Goal: Find specific page/section: Find specific page/section

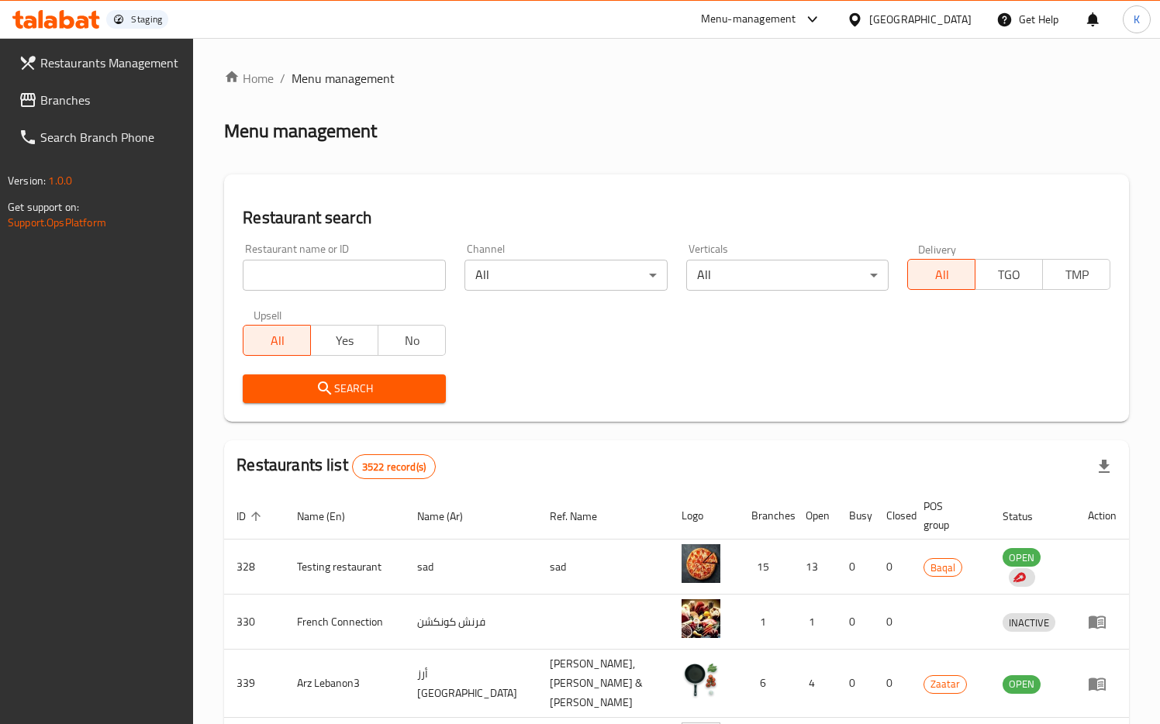
click at [332, 283] on input "search" at bounding box center [344, 275] width 203 height 31
paste input "634275"
type input "634275"
click at [340, 386] on span "Search" at bounding box center [344, 388] width 178 height 19
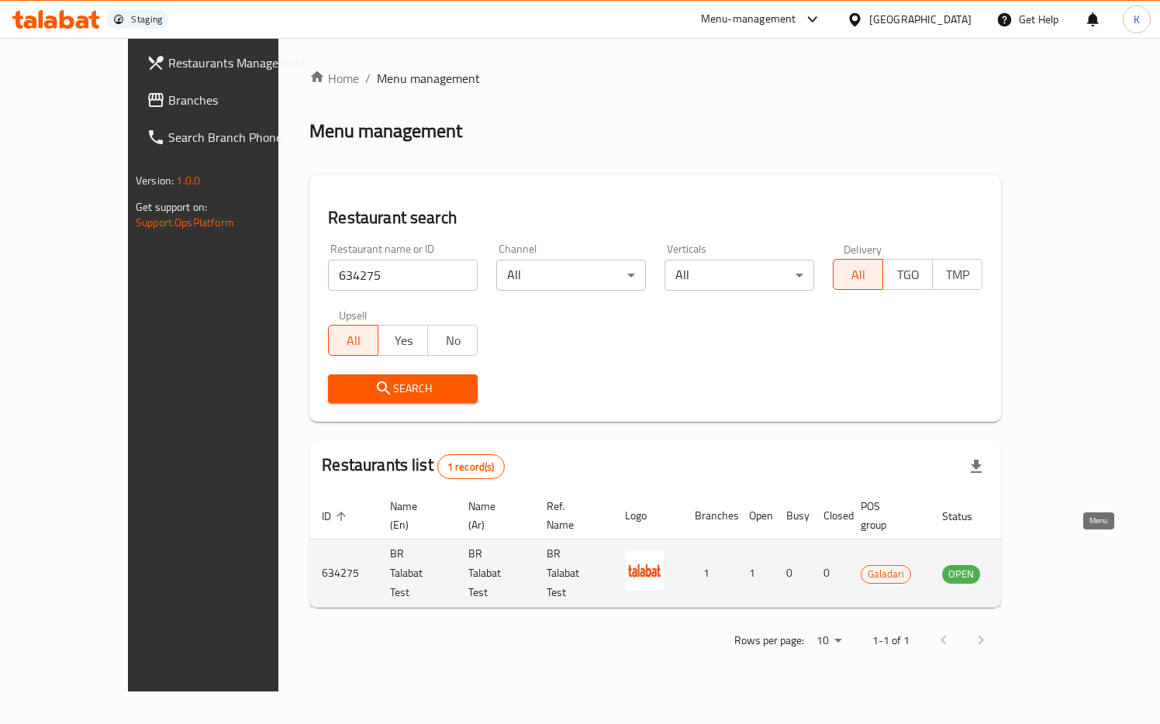
click at [1042, 564] on icon "enhanced table" at bounding box center [1032, 573] width 19 height 19
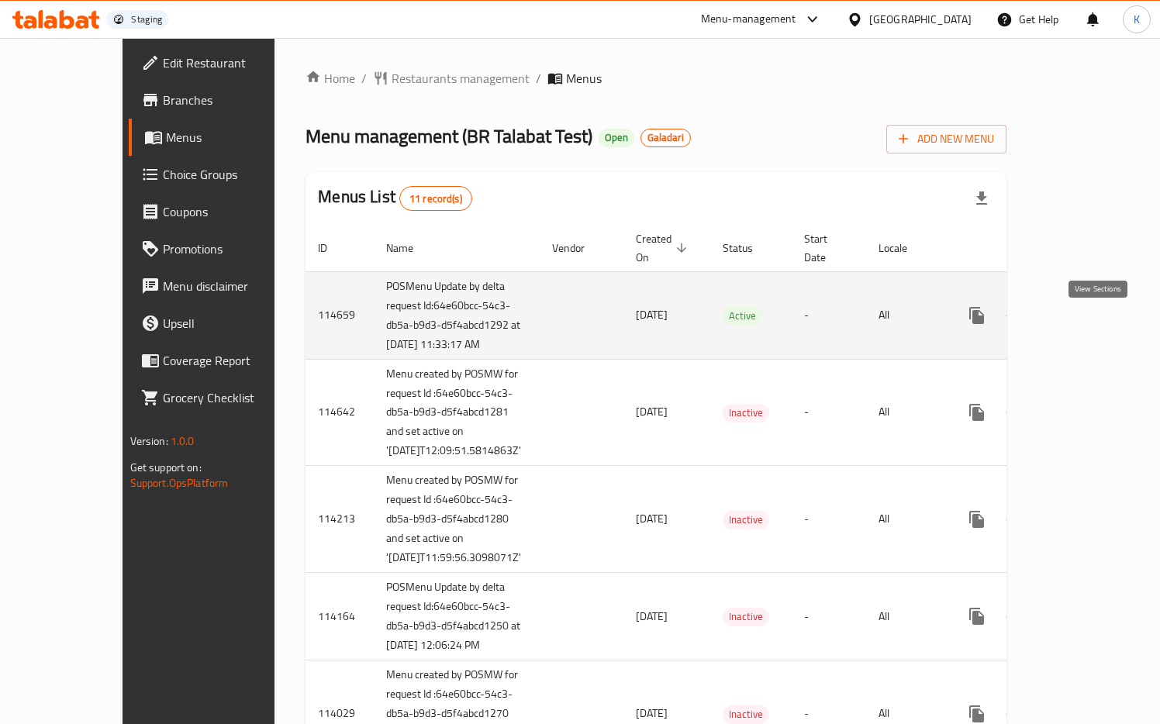
click at [1092, 325] on icon "enhanced table" at bounding box center [1088, 315] width 19 height 19
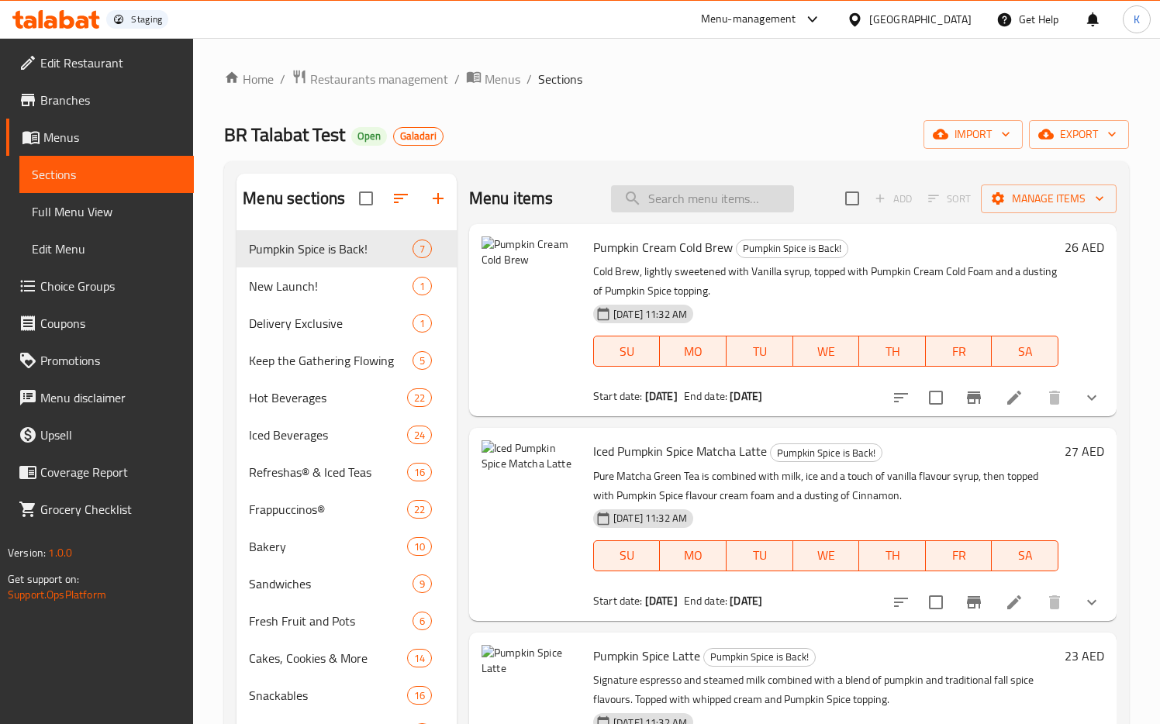
click at [729, 199] on input "search" at bounding box center [702, 198] width 183 height 27
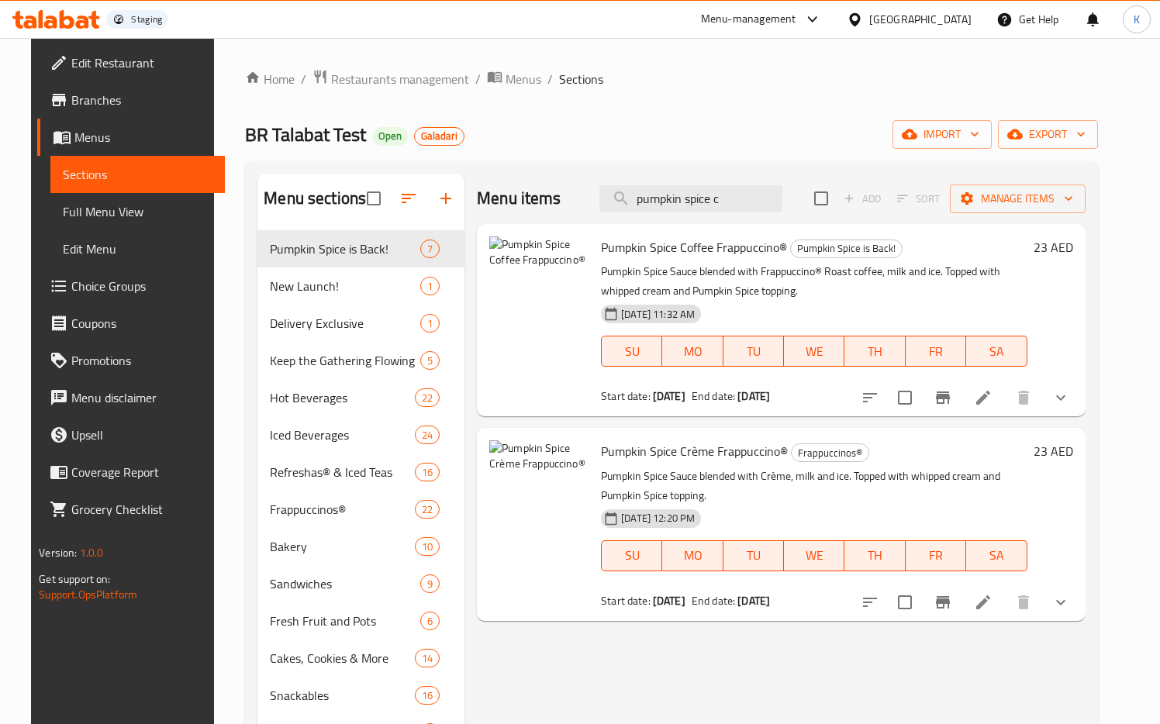
type input "pumpkin spice c"
click at [1070, 602] on icon "show more" at bounding box center [1060, 602] width 19 height 19
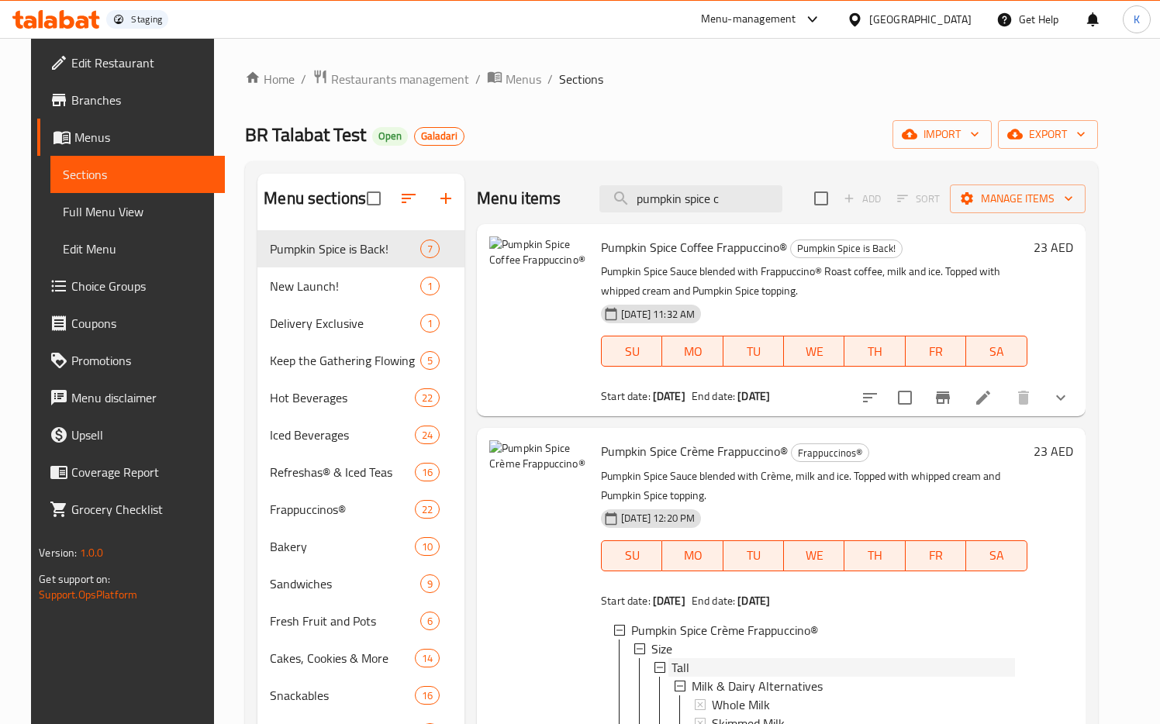
click at [654, 671] on icon at bounding box center [659, 667] width 11 height 11
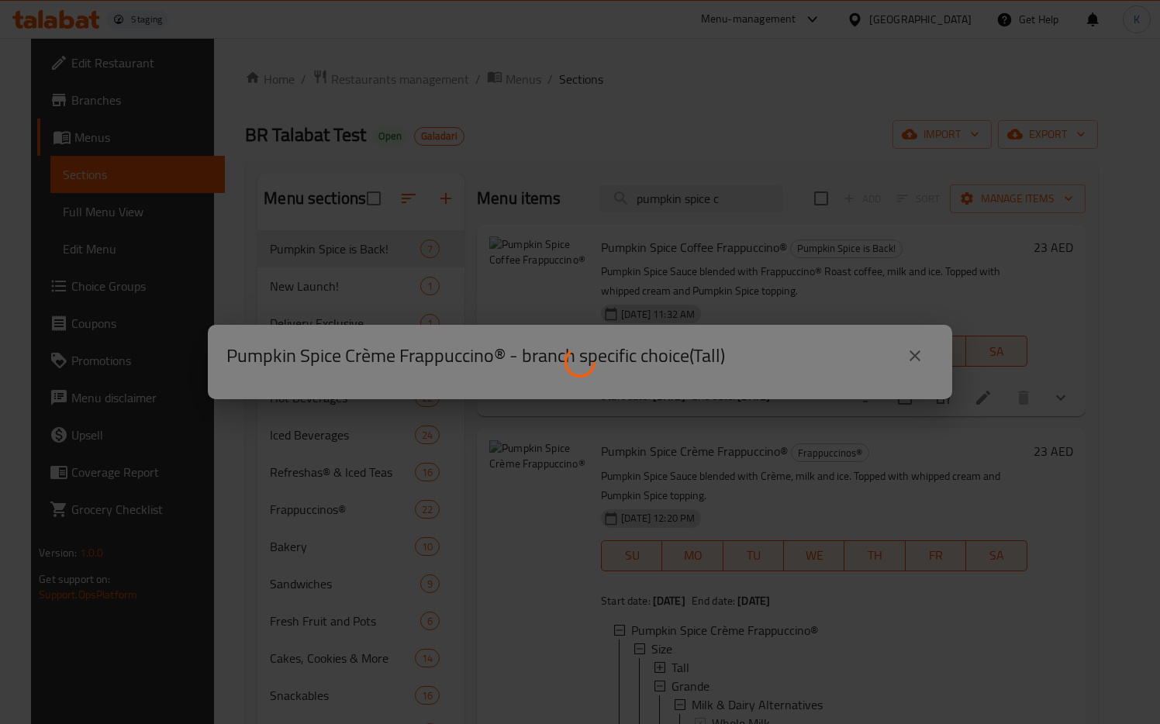
click at [915, 354] on div at bounding box center [580, 362] width 1160 height 724
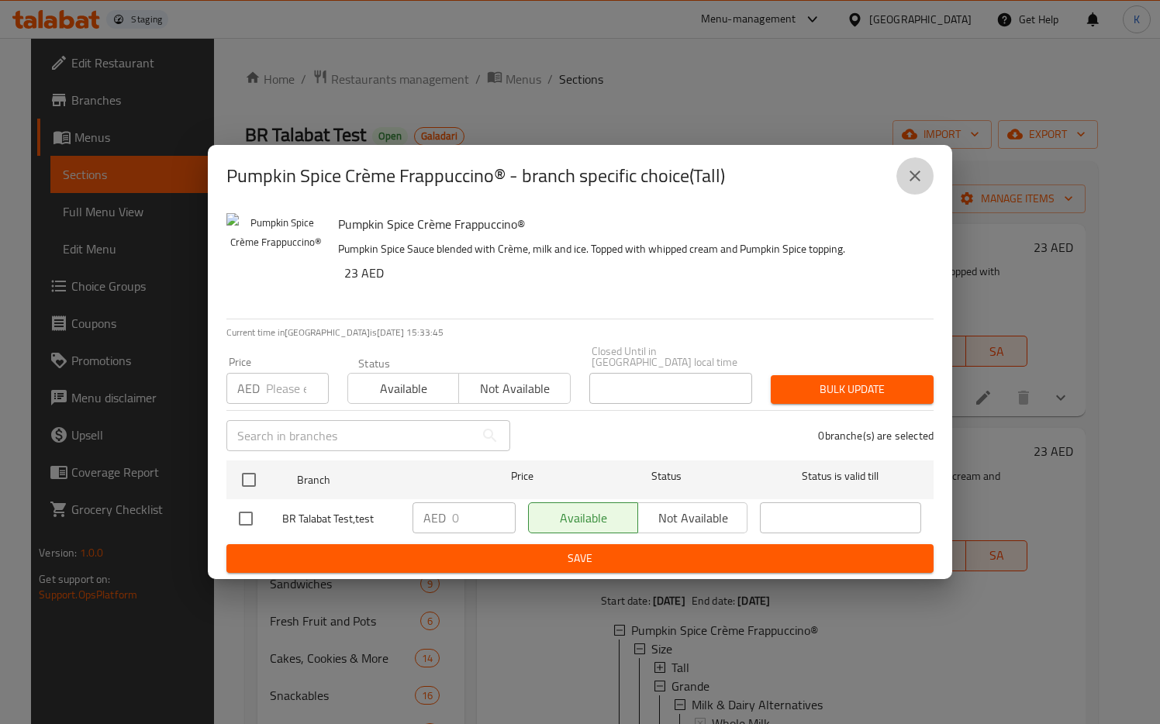
click at [920, 178] on icon "close" at bounding box center [915, 176] width 19 height 19
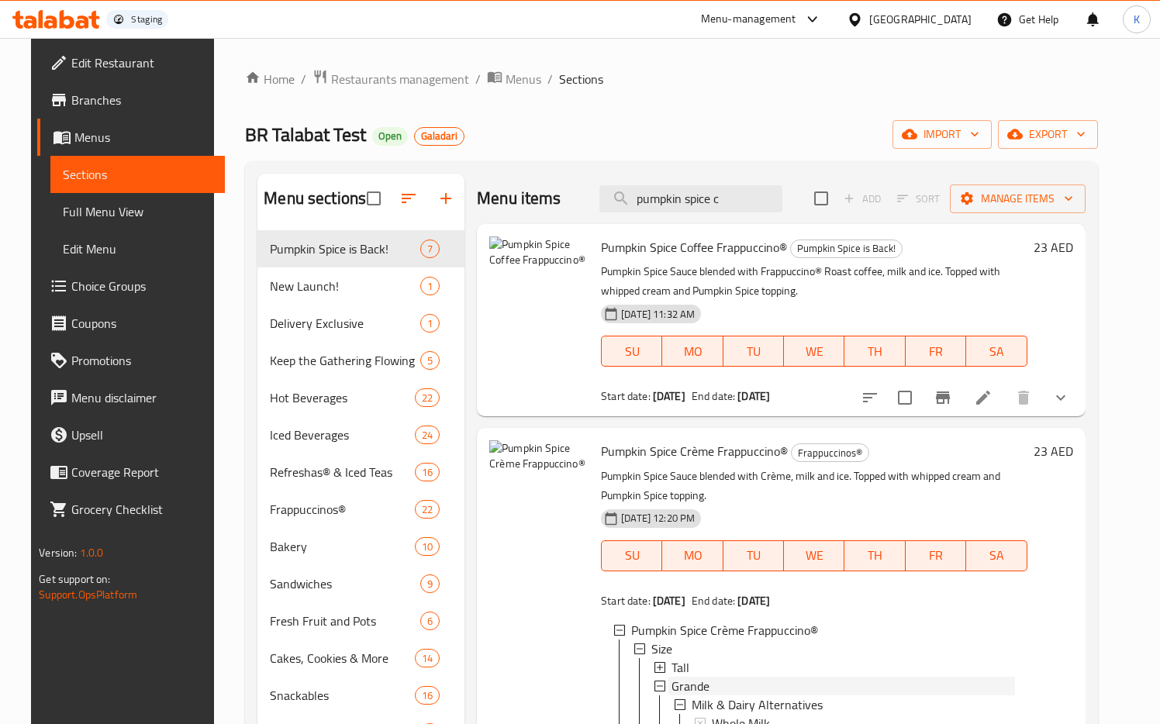
click at [654, 686] on icon at bounding box center [659, 686] width 11 height 11
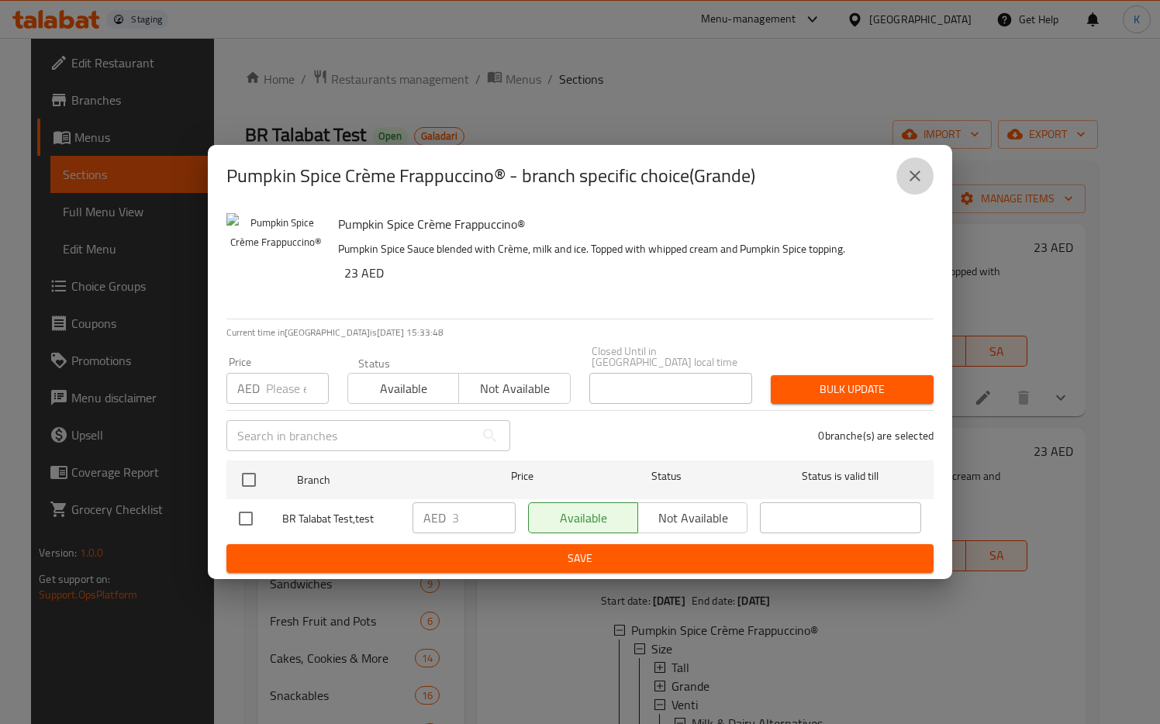
click at [916, 167] on icon "close" at bounding box center [915, 176] width 19 height 19
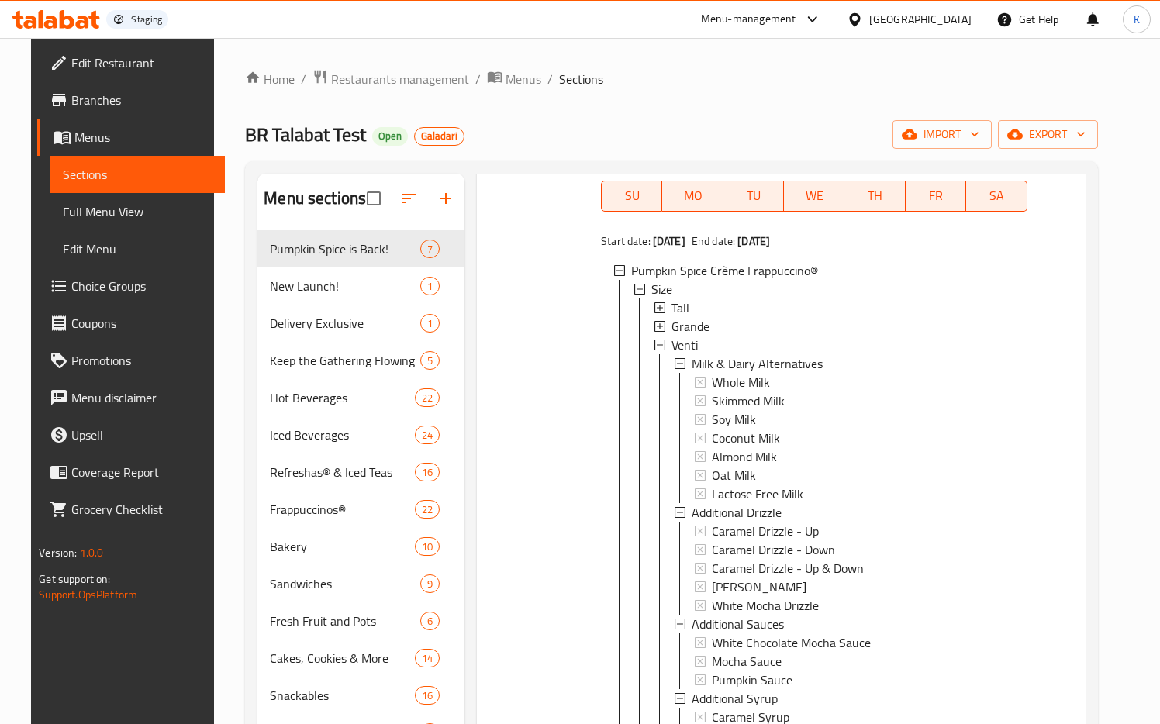
scroll to position [399, 0]
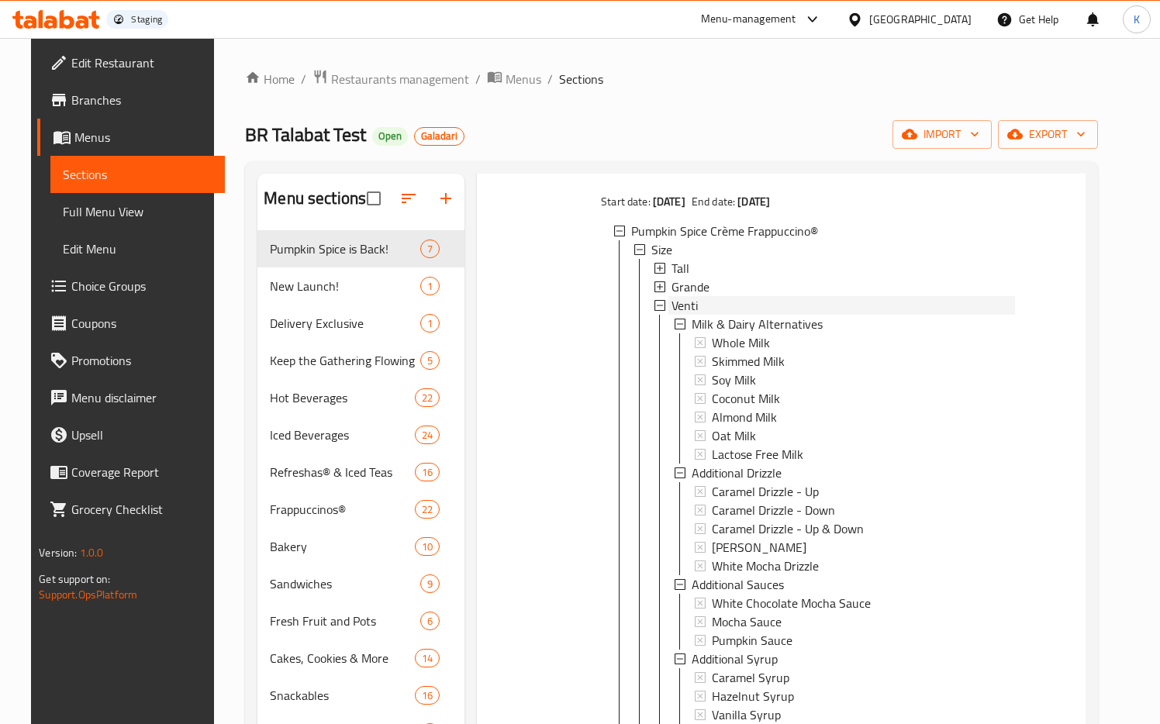
click at [654, 304] on icon at bounding box center [659, 305] width 11 height 11
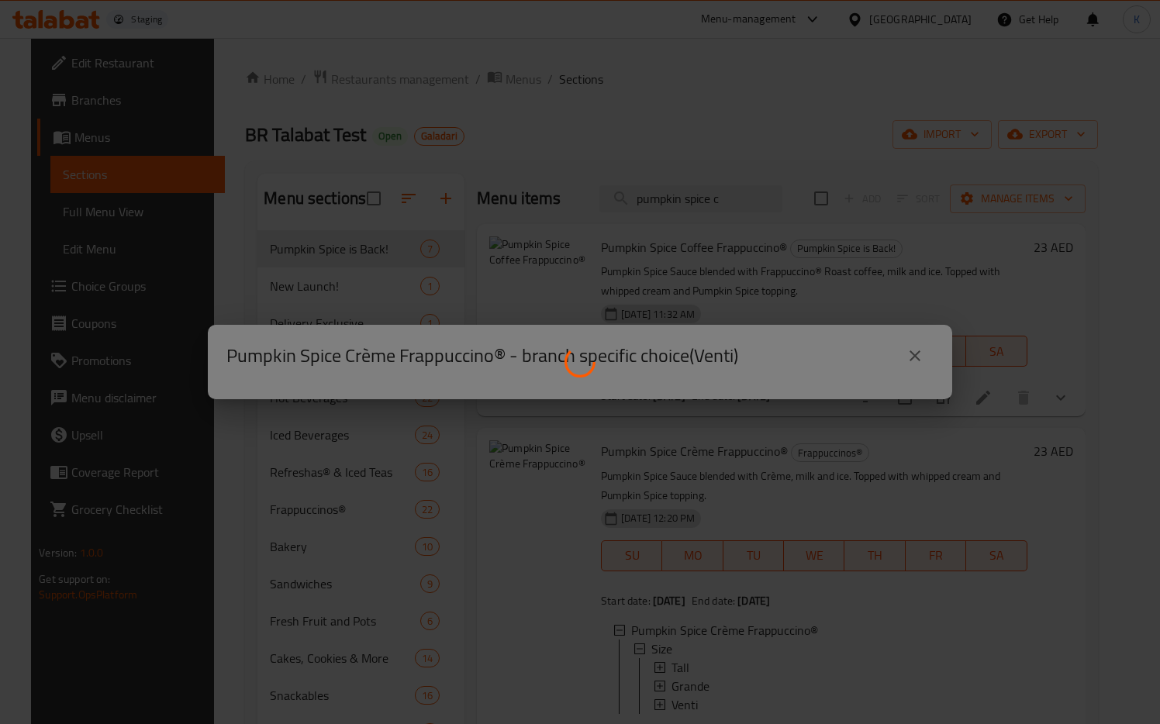
scroll to position [0, 0]
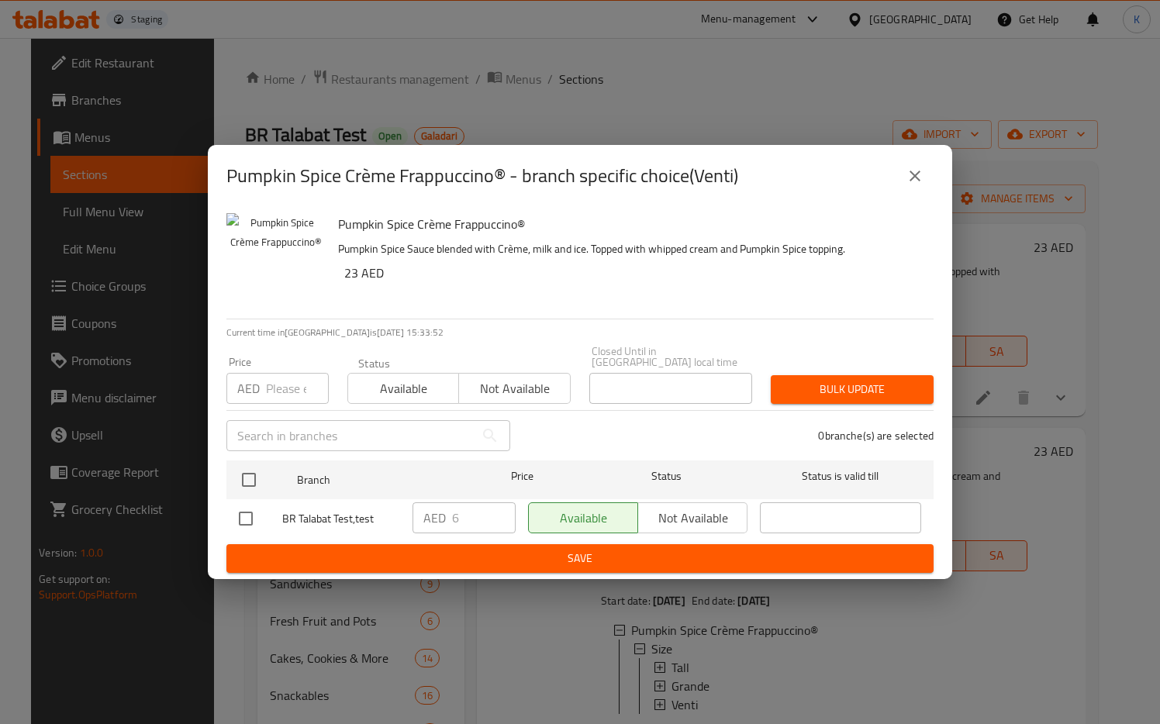
click at [919, 171] on icon "close" at bounding box center [914, 176] width 11 height 11
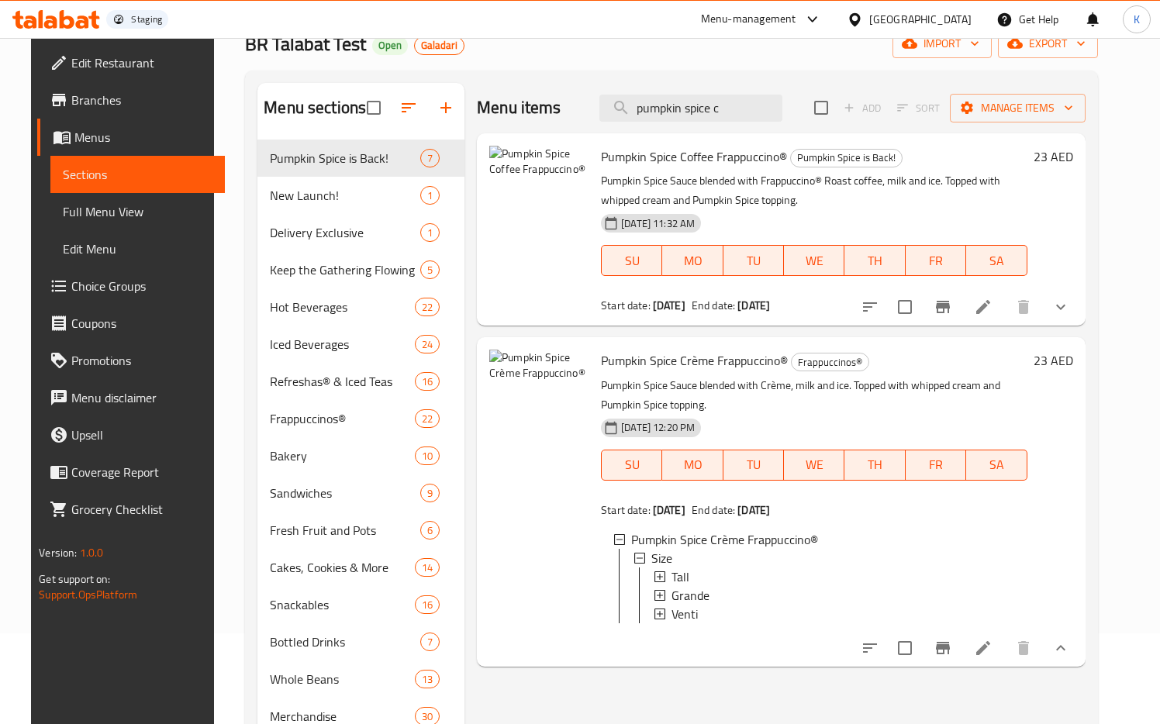
scroll to position [22, 0]
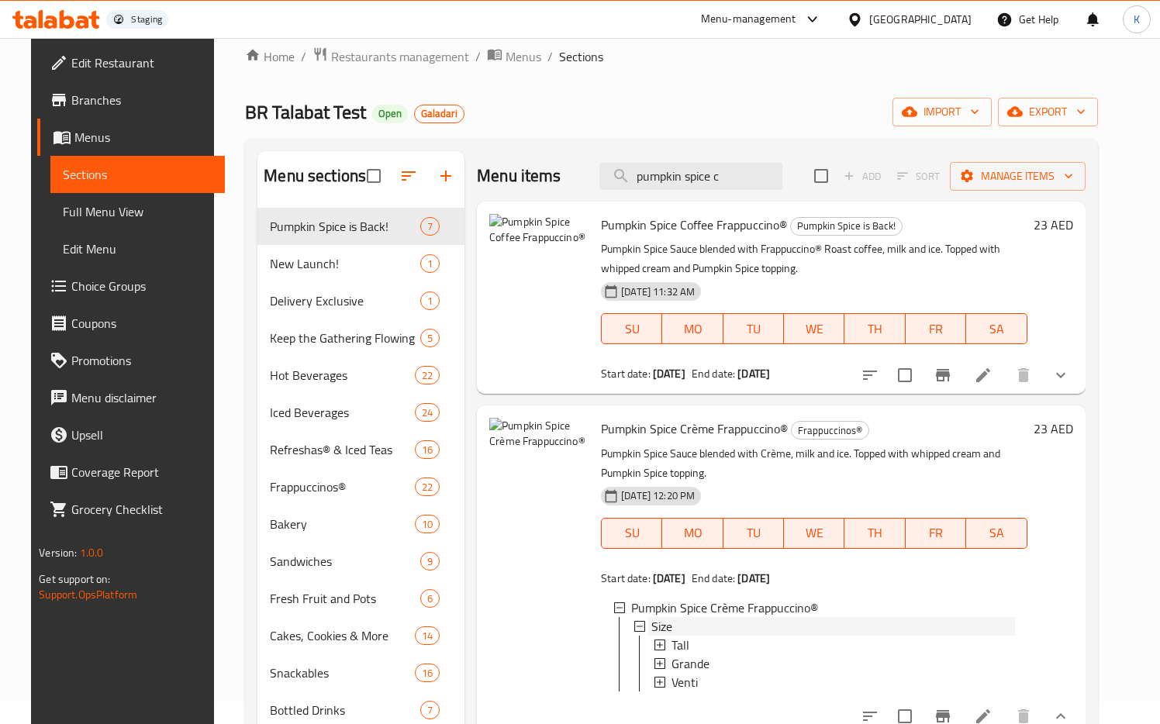
click at [634, 628] on icon at bounding box center [639, 626] width 11 height 11
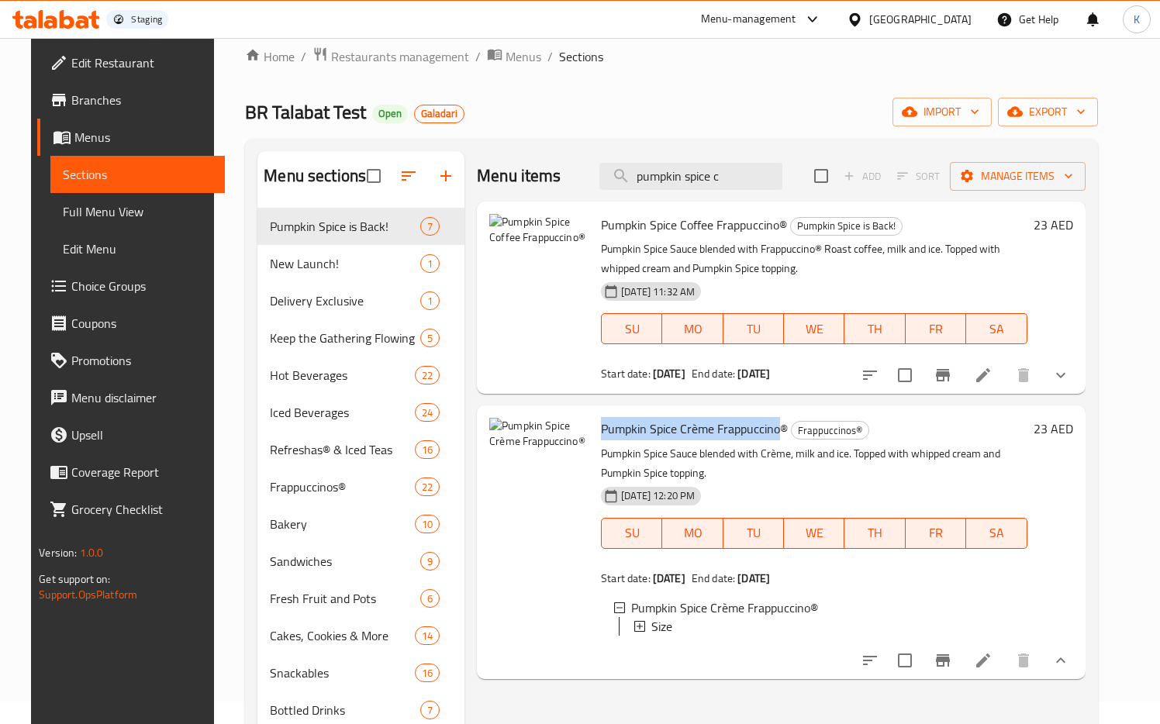
drag, startPoint x: 593, startPoint y: 430, endPoint x: 769, endPoint y: 436, distance: 176.1
click at [769, 436] on span "Pumpkin Spice Crème Frappuccino®" at bounding box center [694, 428] width 187 height 23
copy span "Pumpkin Spice Crème Frappuccino"
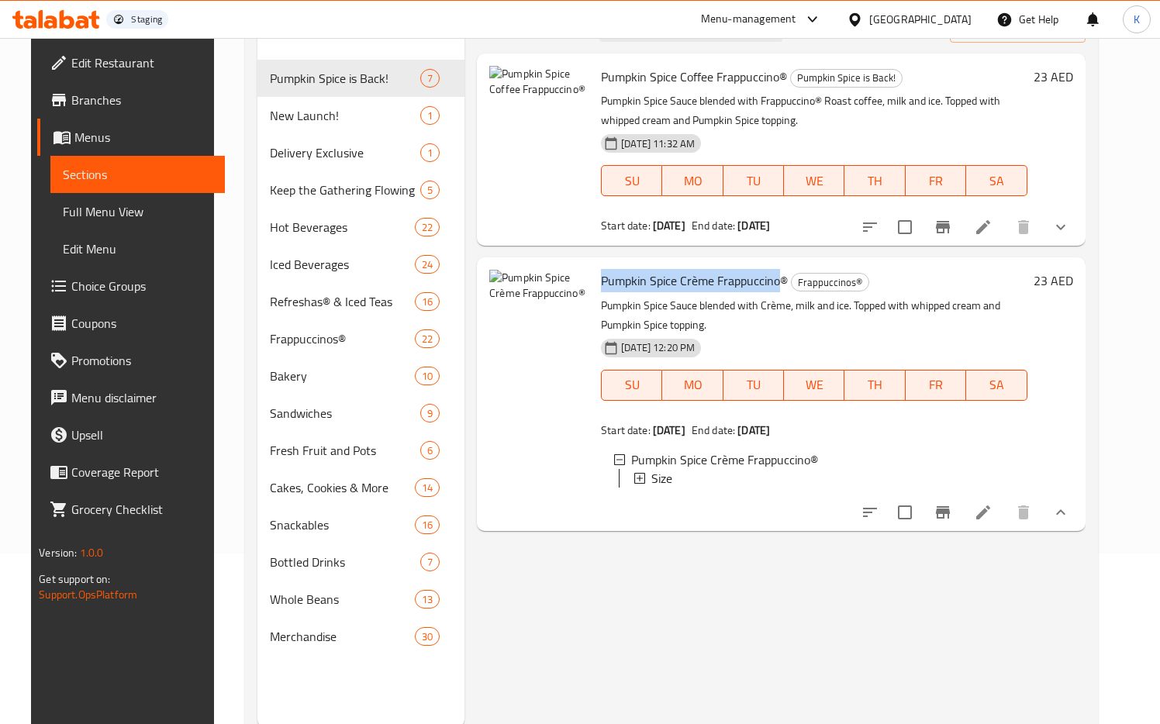
scroll to position [217, 0]
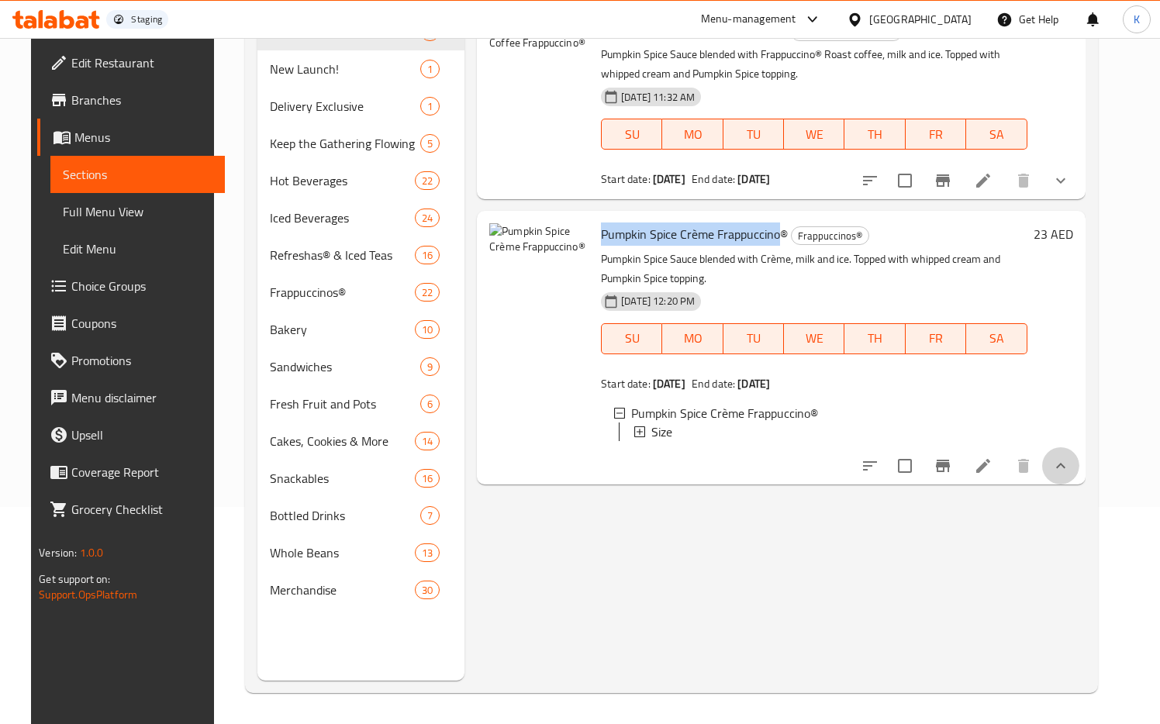
click at [1070, 472] on icon "show more" at bounding box center [1060, 466] width 19 height 19
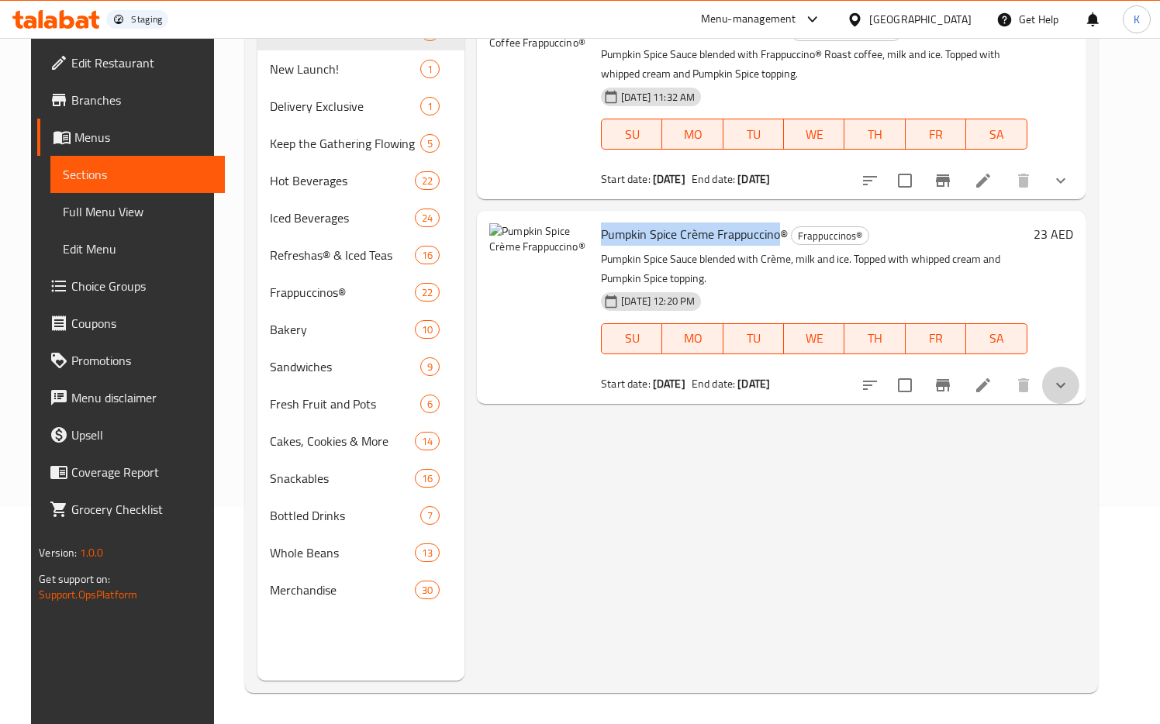
click at [1079, 395] on button "show more" at bounding box center [1060, 385] width 37 height 37
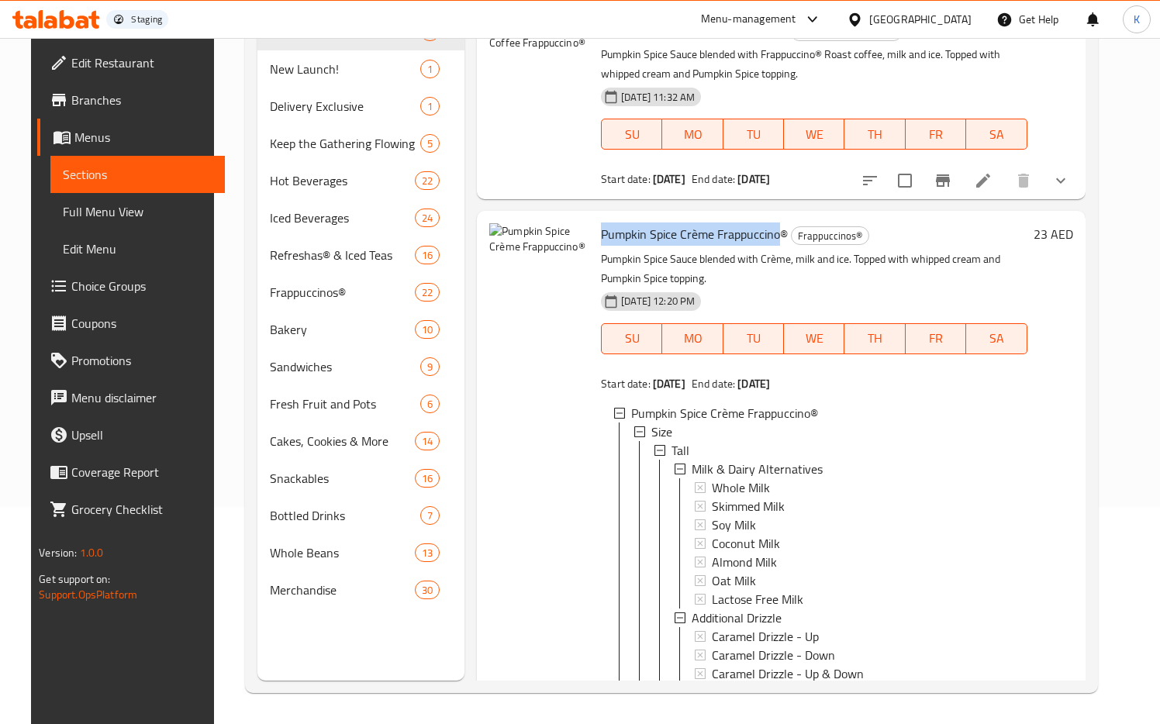
scroll to position [2, 0]
click at [635, 428] on icon at bounding box center [639, 429] width 11 height 11
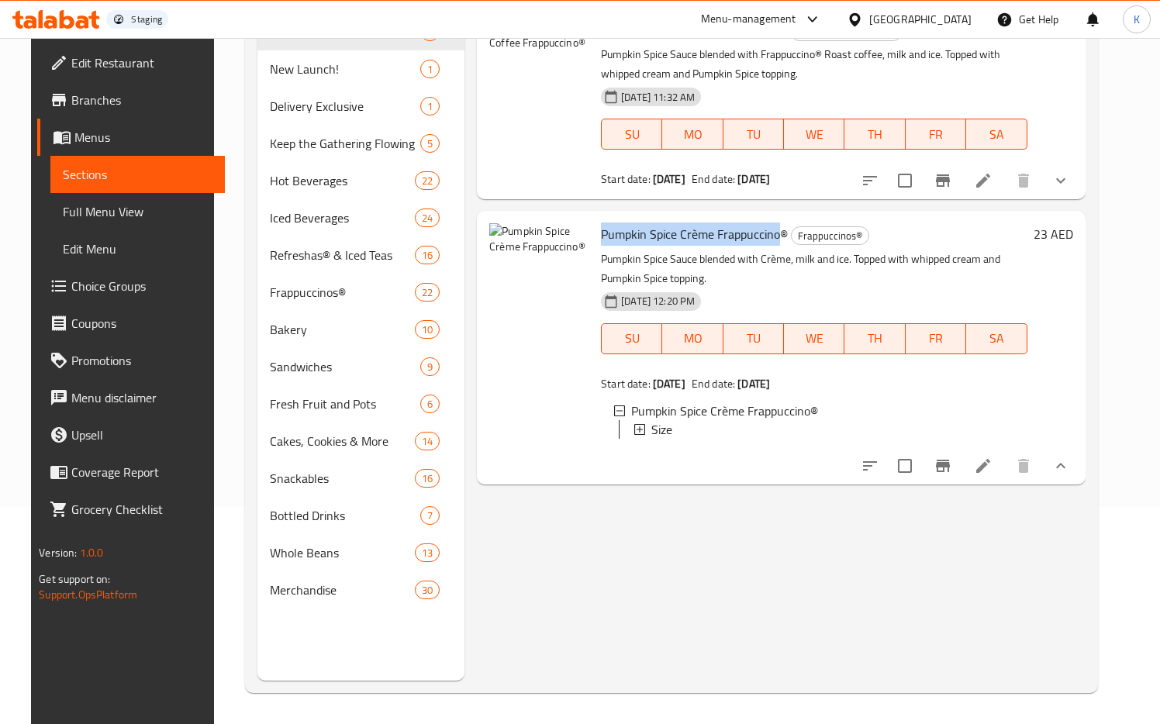
scroll to position [0, 0]
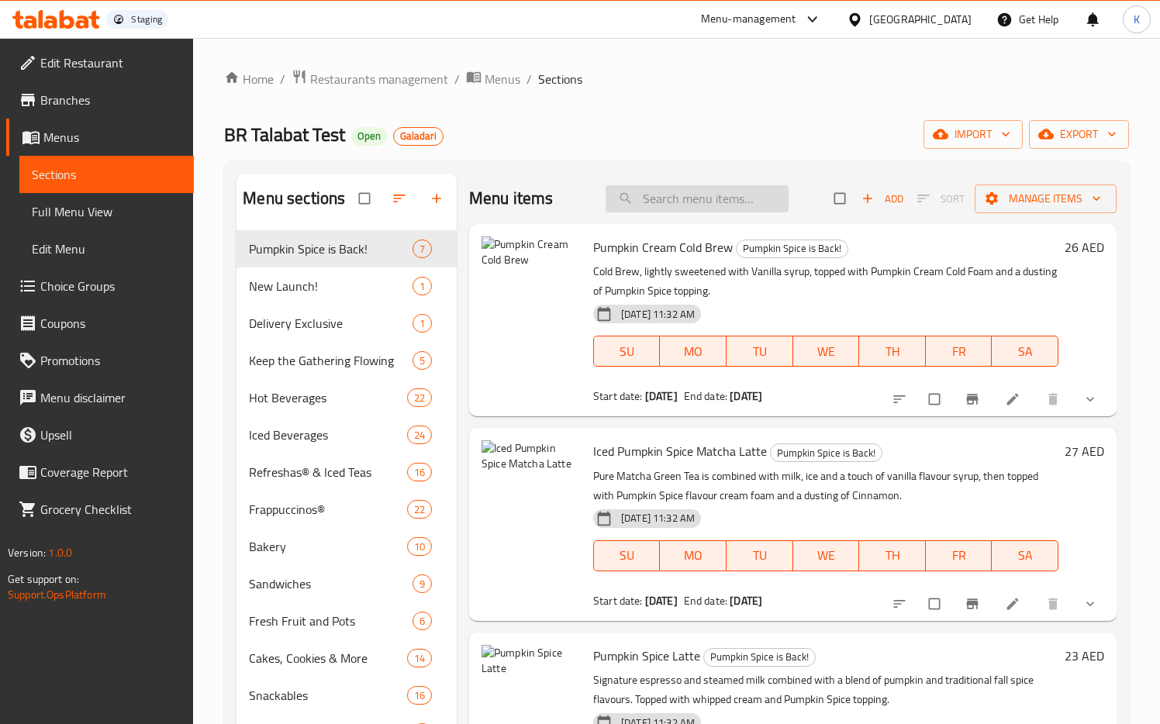
click at [694, 201] on input "search" at bounding box center [697, 198] width 183 height 27
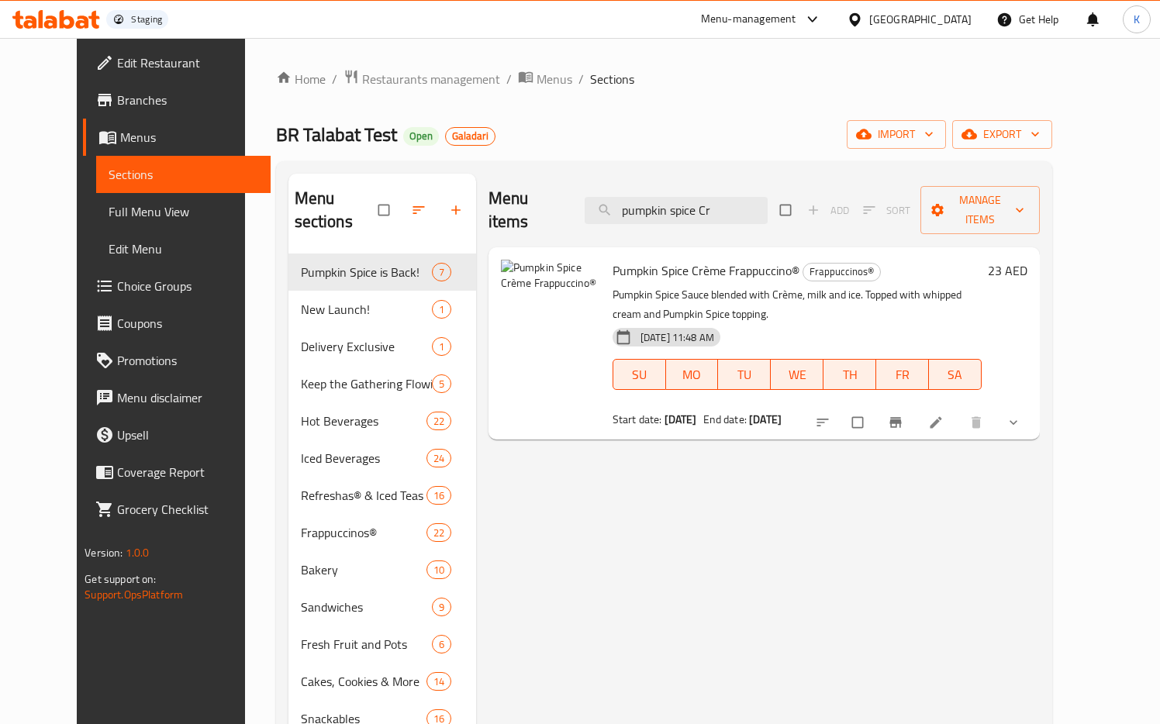
type input "pumpkin spice Cr"
click at [1024, 415] on span "show more" at bounding box center [1015, 423] width 19 height 16
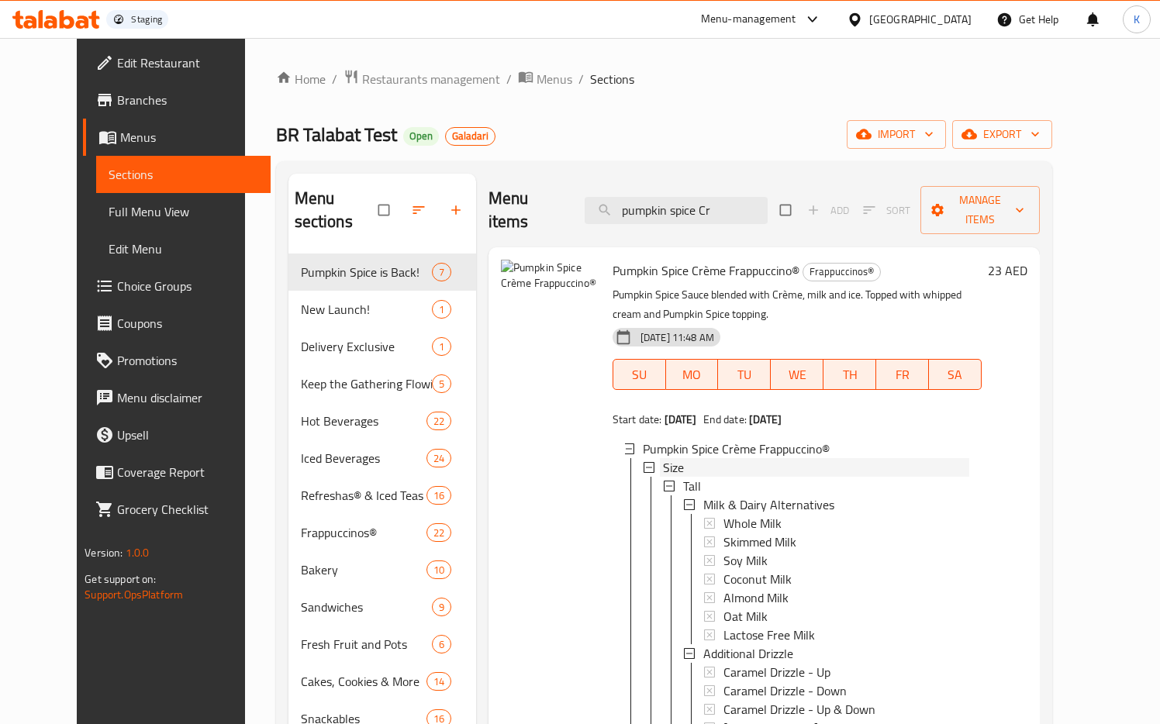
click at [643, 462] on icon at bounding box center [648, 467] width 11 height 11
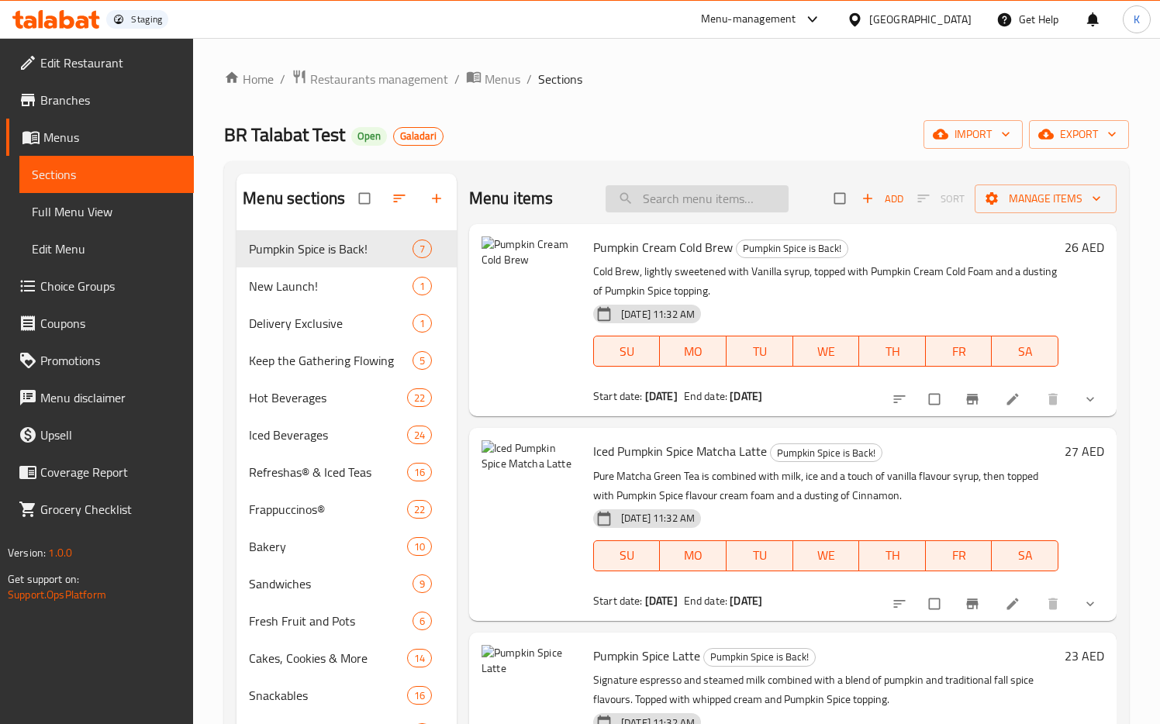
click at [669, 193] on input "search" at bounding box center [697, 198] width 183 height 27
type input "pumpki"
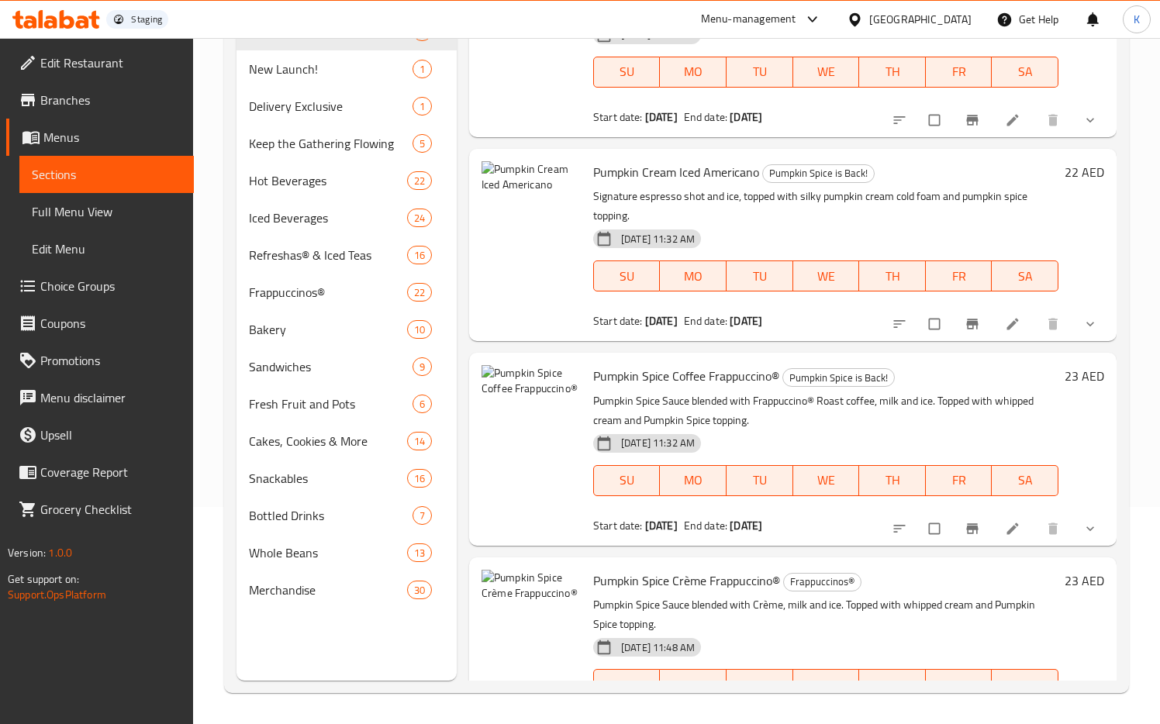
scroll to position [744, 0]
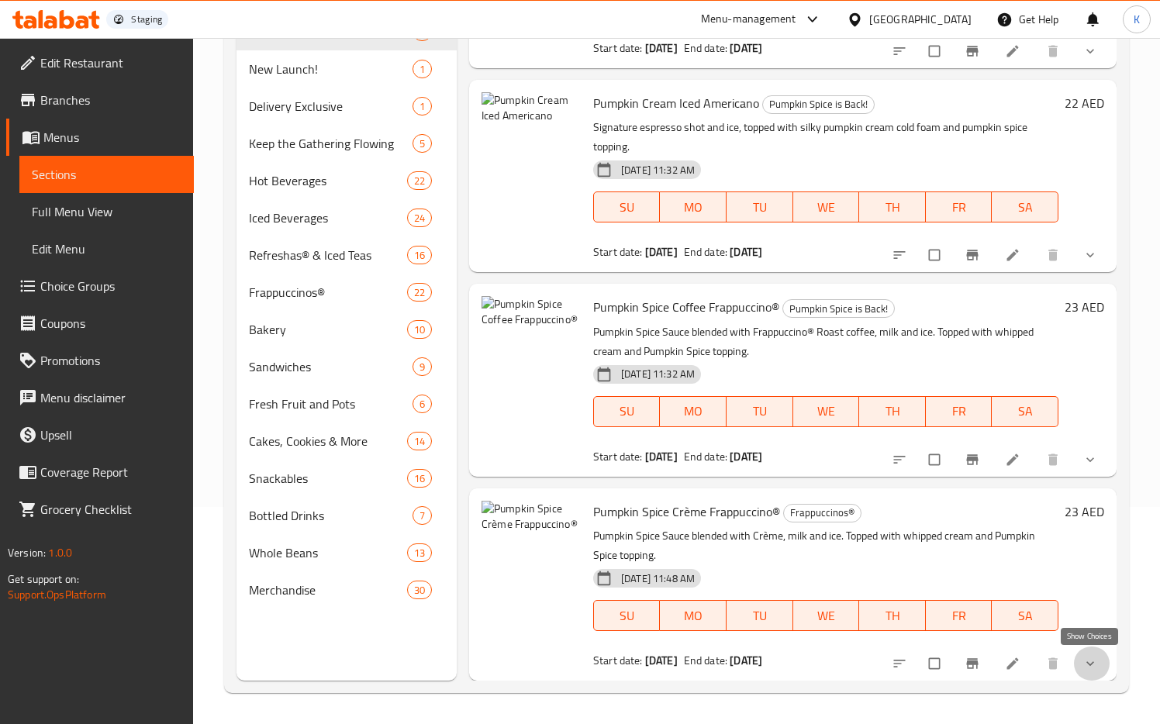
click at [1084, 664] on icon "show more" at bounding box center [1090, 664] width 16 height 16
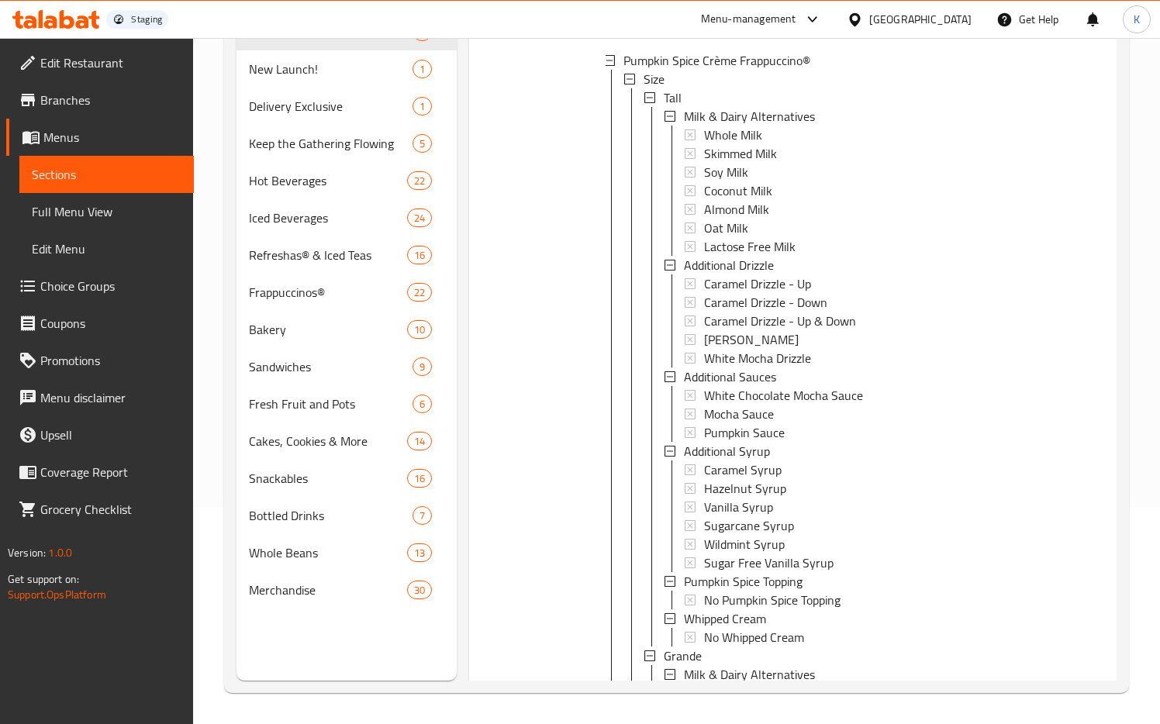
scroll to position [1375, 0]
click at [630, 78] on icon at bounding box center [629, 77] width 11 height 11
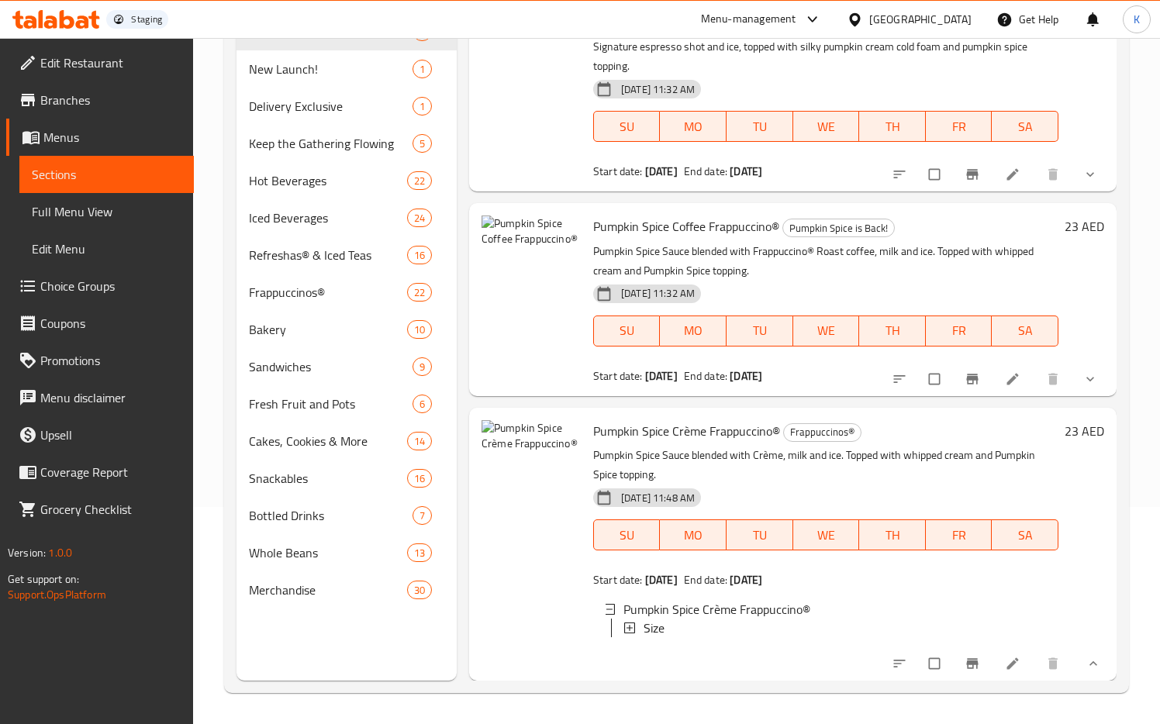
scroll to position [825, 0]
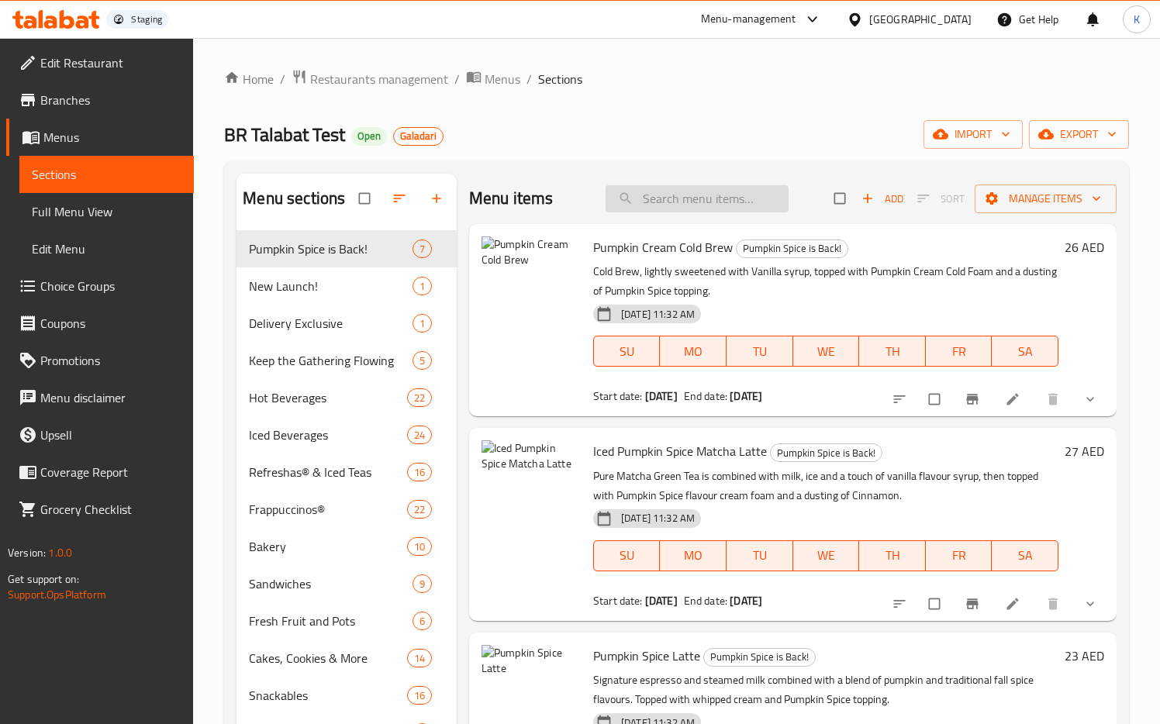
click at [687, 196] on input "search" at bounding box center [697, 198] width 183 height 27
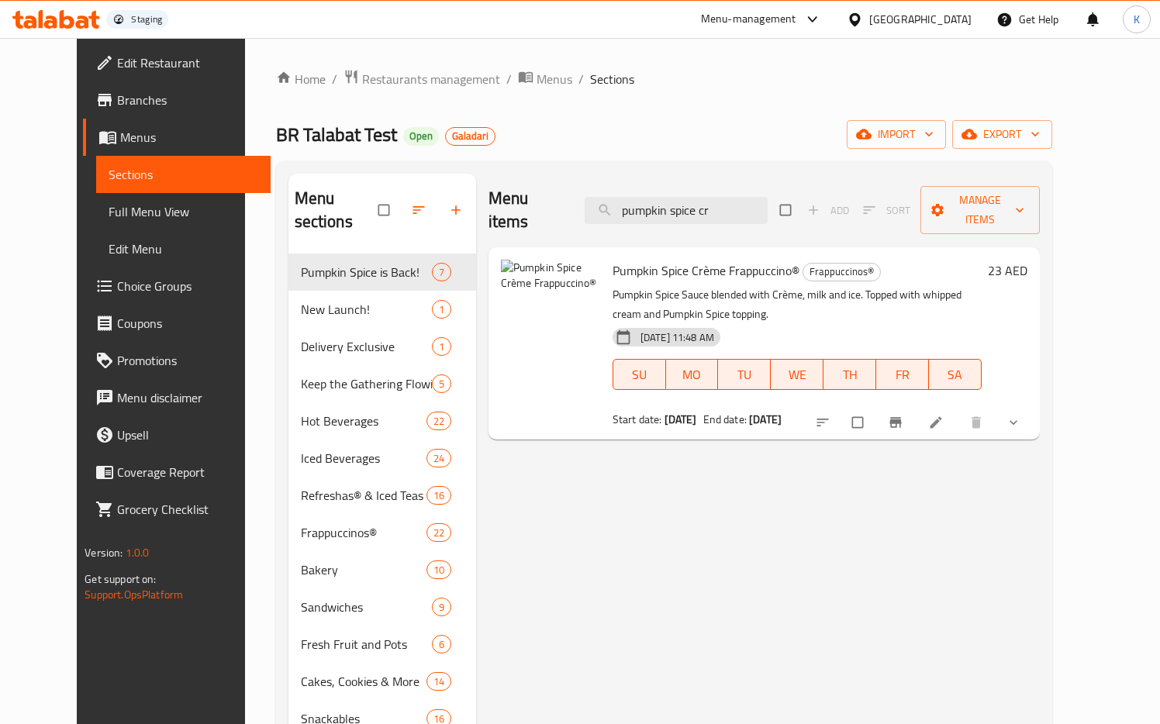
type input "pumpkin spice cr"
click at [1033, 407] on button "show more" at bounding box center [1014, 422] width 37 height 34
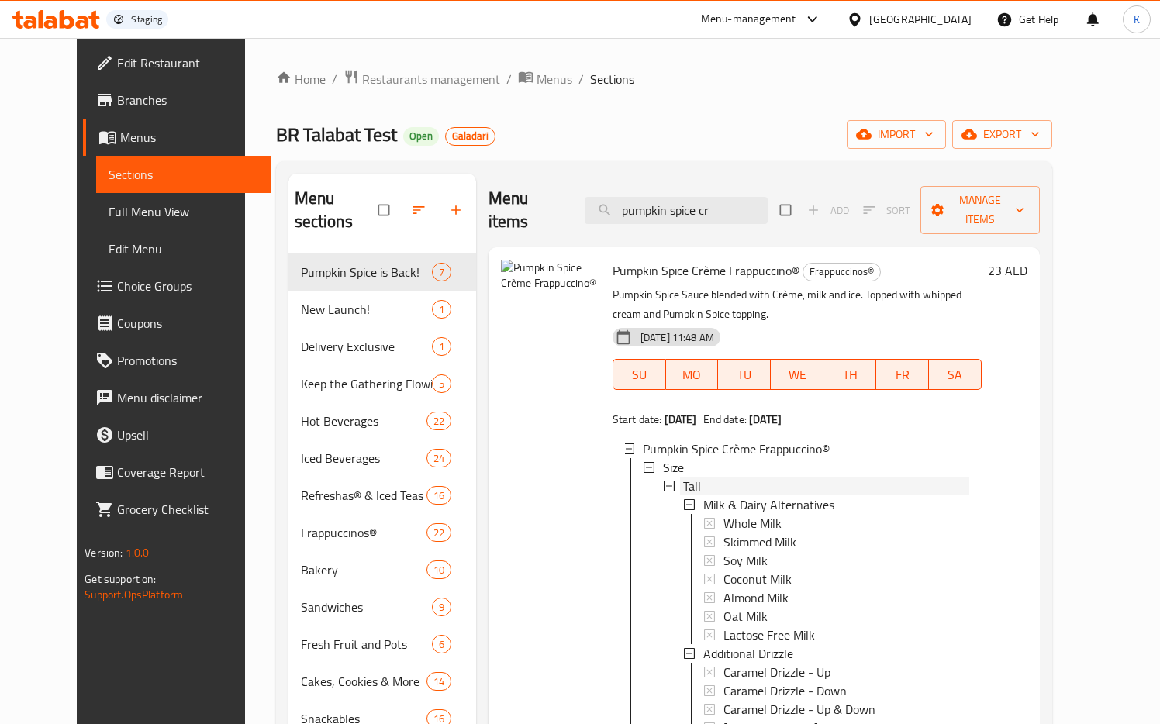
click at [664, 481] on icon at bounding box center [669, 486] width 11 height 11
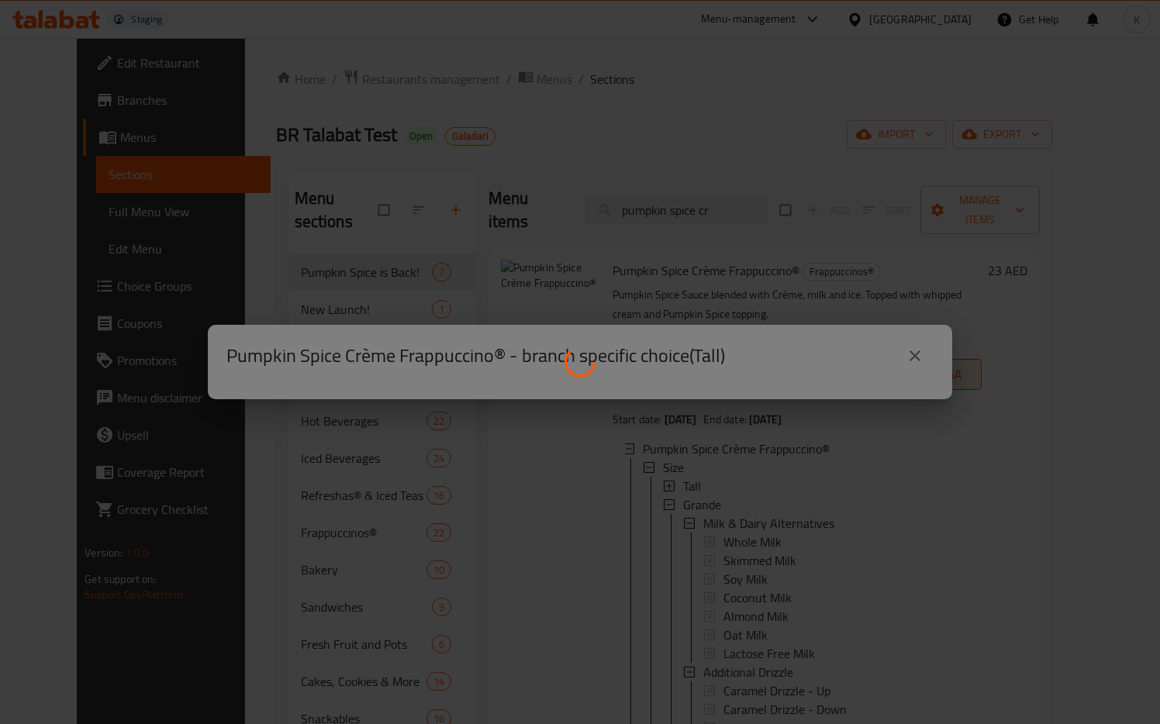
click at [917, 354] on div at bounding box center [580, 362] width 1160 height 724
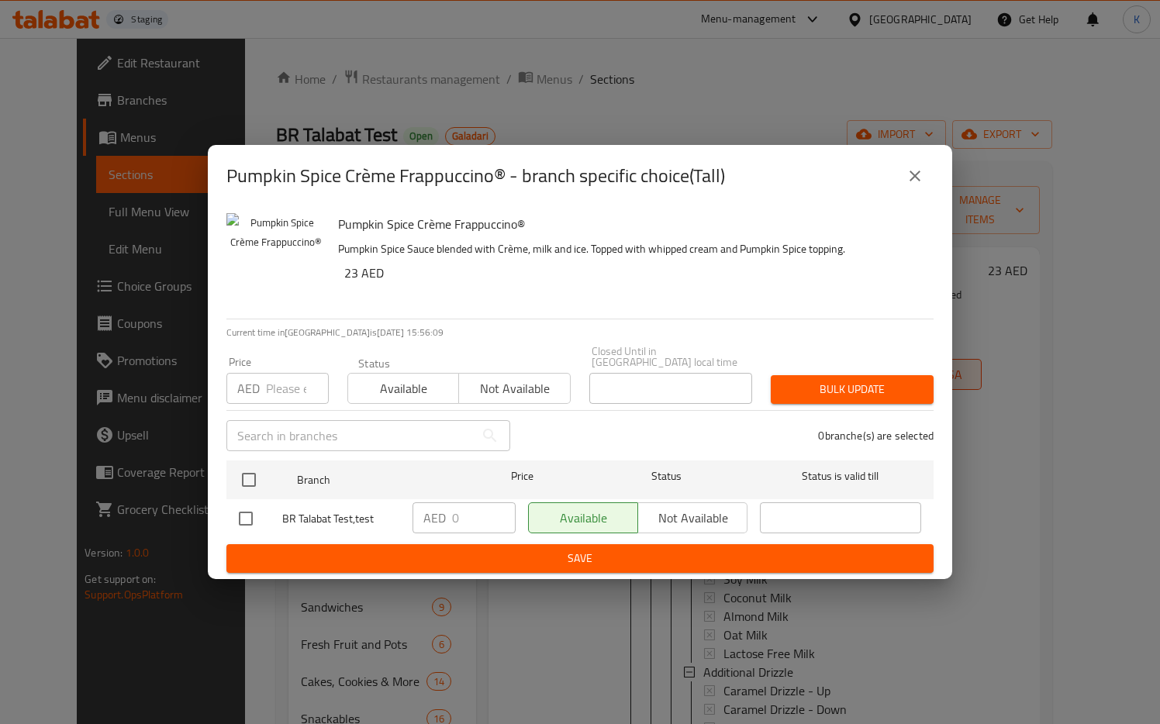
click at [912, 178] on icon "close" at bounding box center [914, 176] width 11 height 11
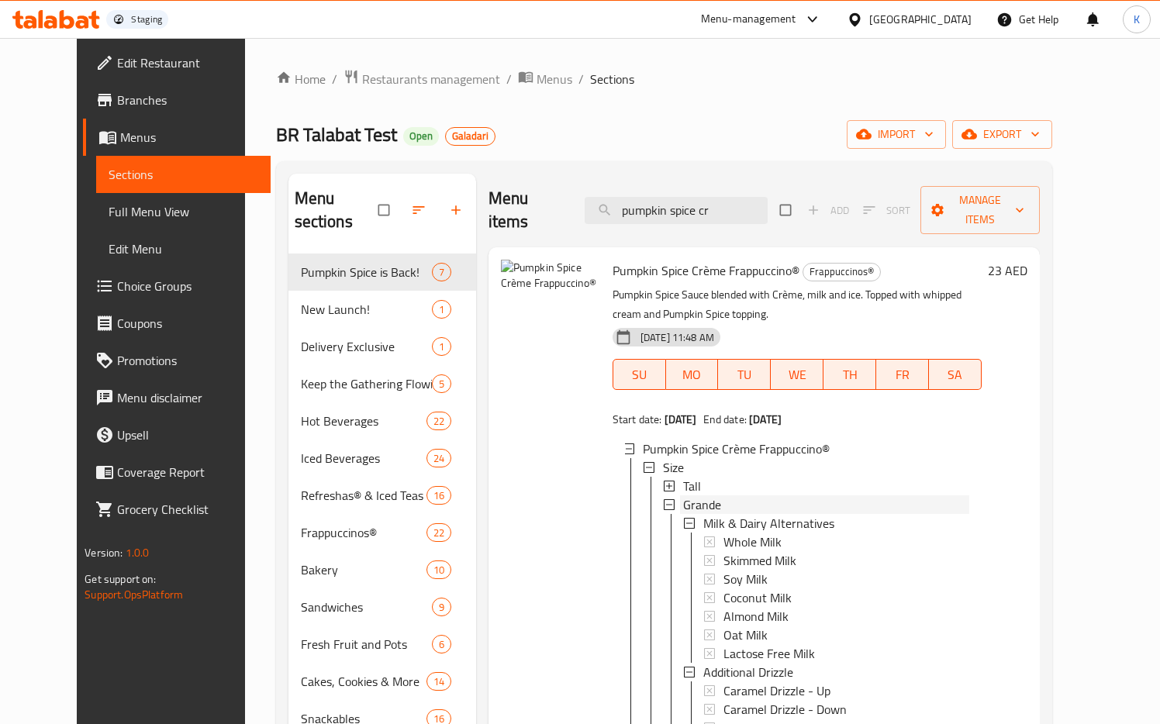
click at [664, 499] on icon at bounding box center [669, 504] width 11 height 11
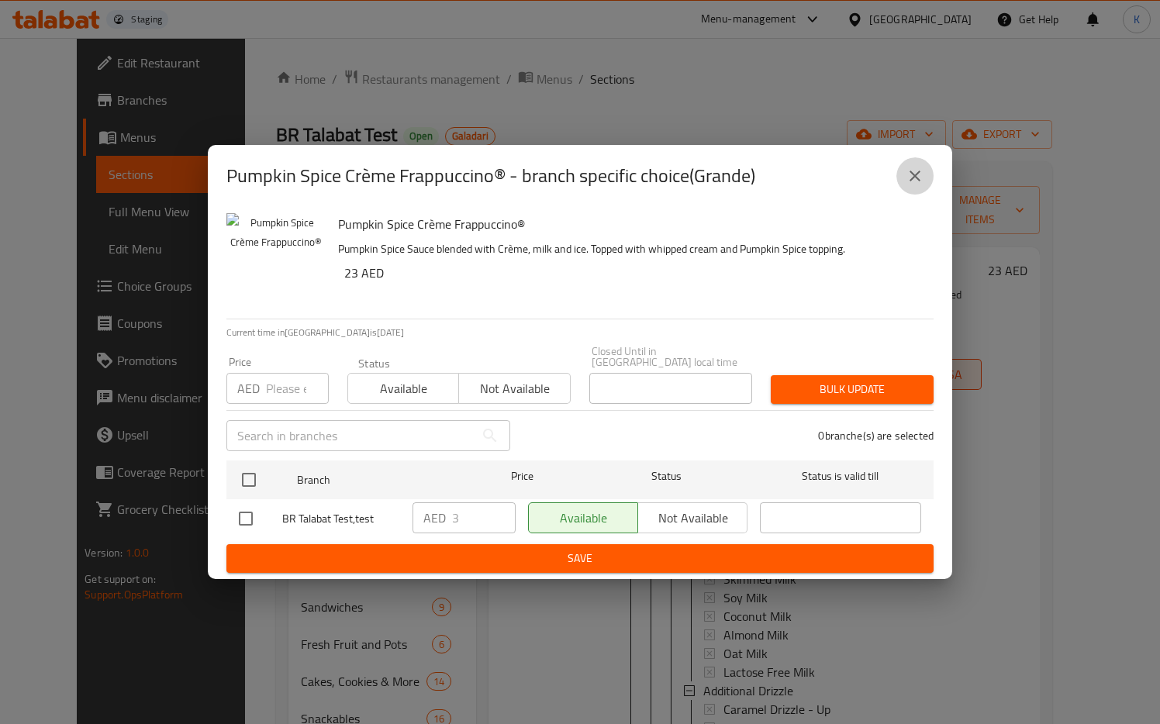
click at [916, 176] on icon "close" at bounding box center [915, 176] width 19 height 19
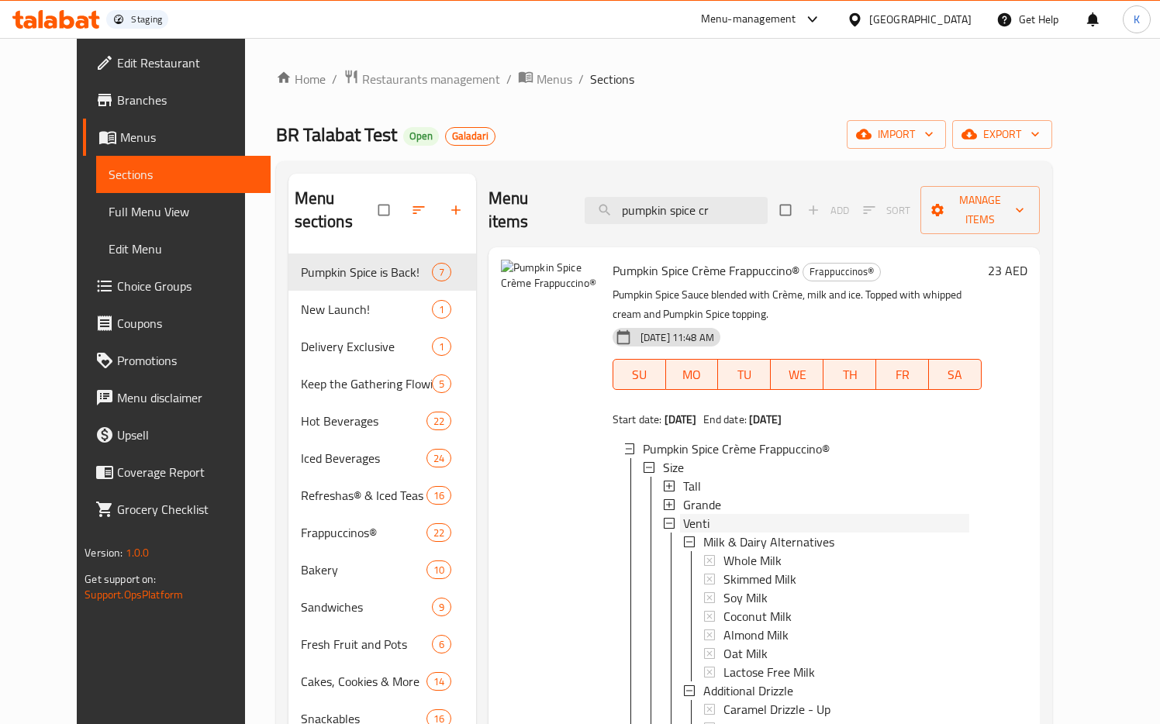
click at [664, 518] on icon at bounding box center [669, 523] width 11 height 11
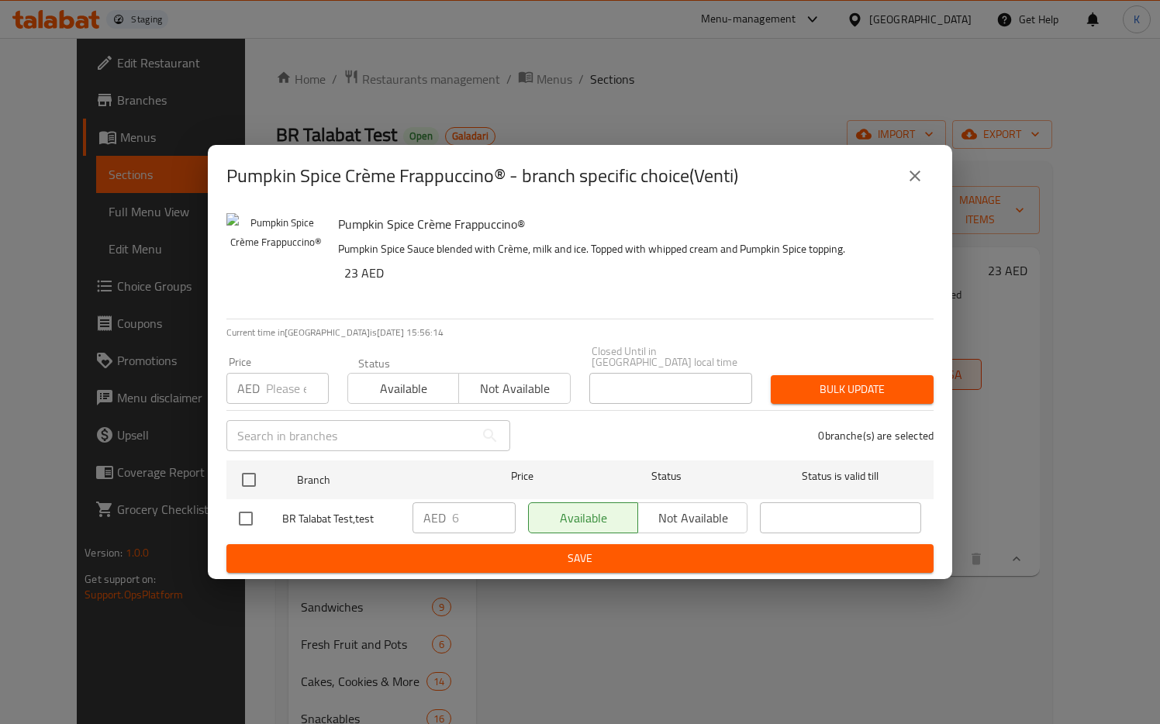
click at [928, 176] on button "close" at bounding box center [914, 175] width 37 height 37
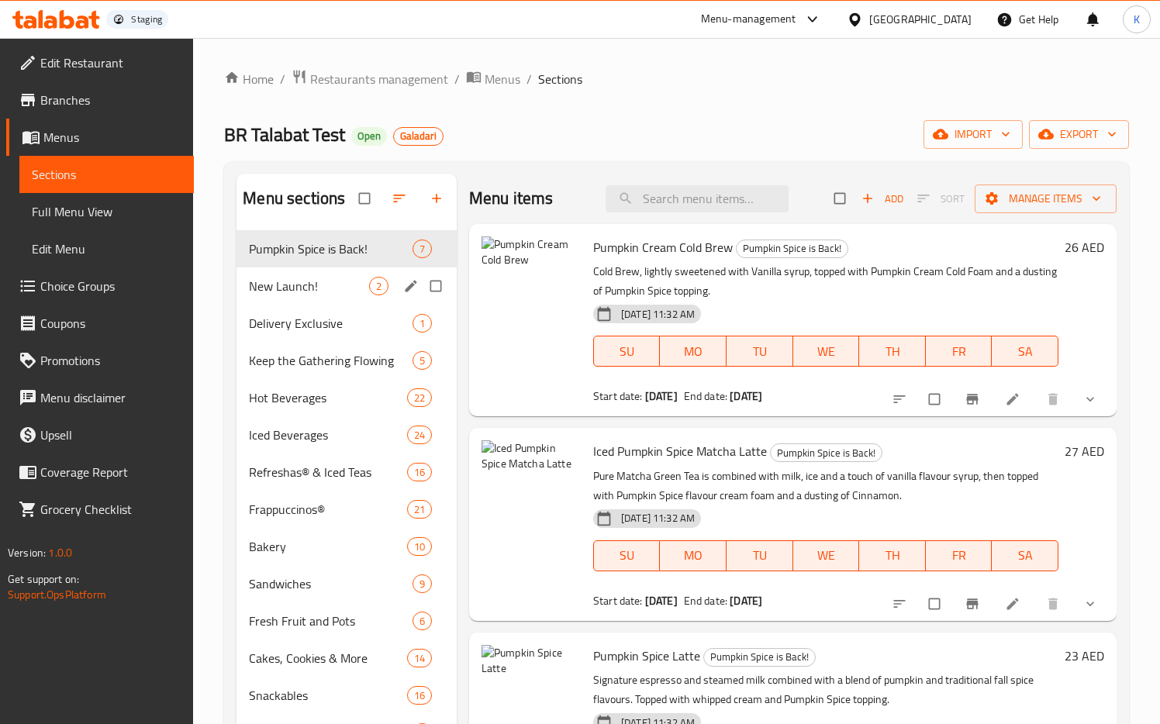
click at [330, 293] on span "New Launch!" at bounding box center [309, 286] width 120 height 19
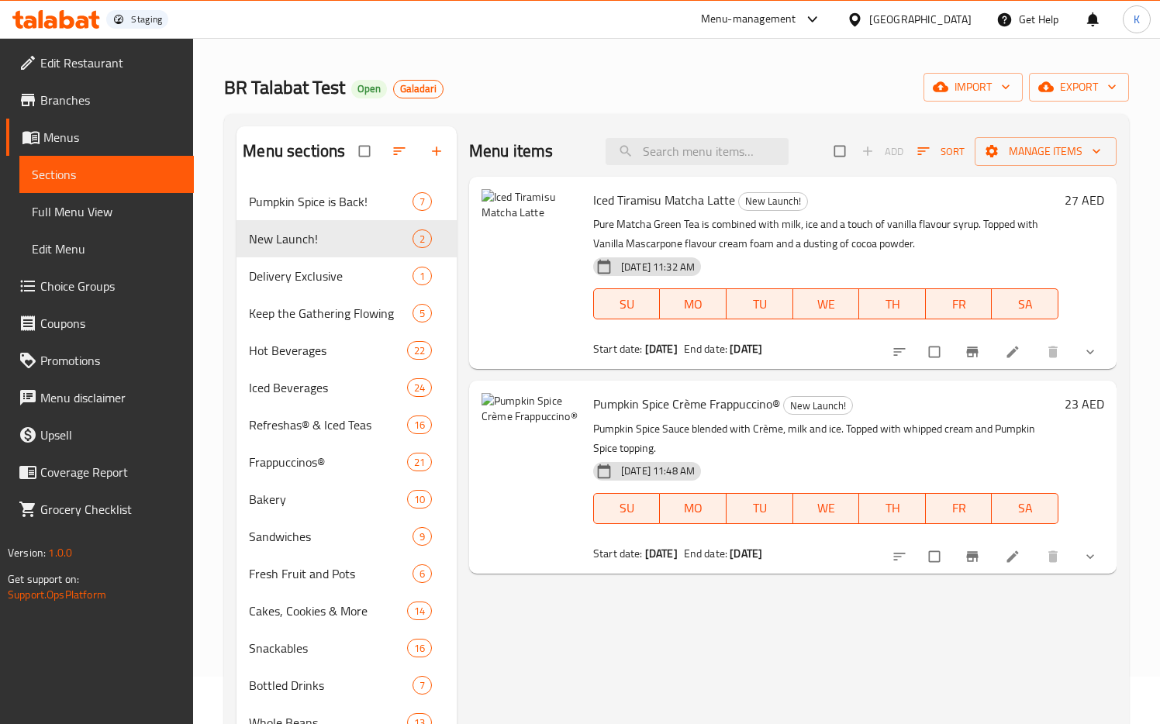
scroll to position [49, 0]
click at [1085, 560] on icon "show more" at bounding box center [1090, 555] width 16 height 16
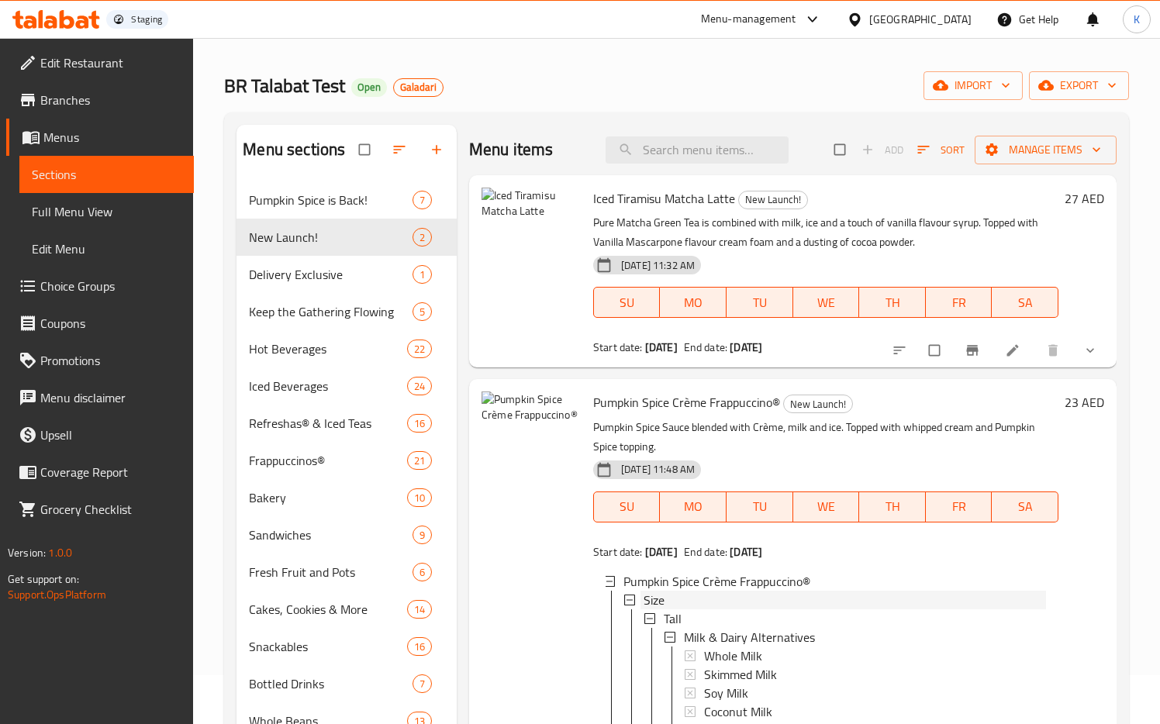
click at [630, 597] on icon at bounding box center [629, 600] width 11 height 11
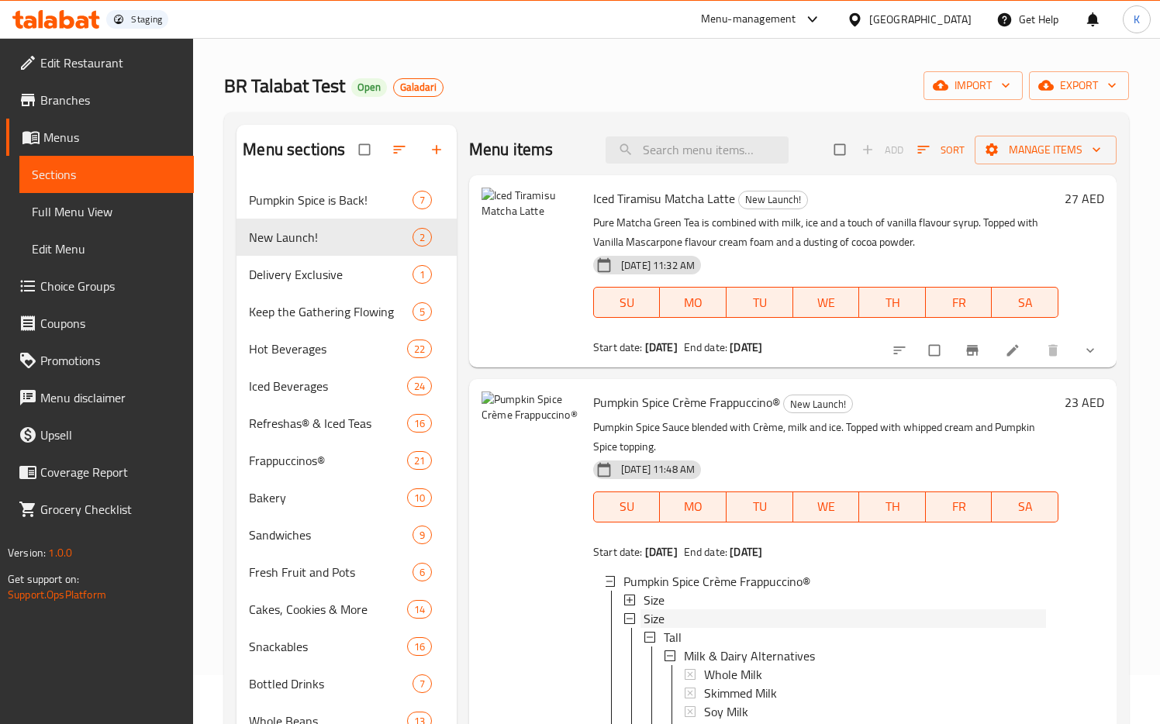
click at [631, 622] on icon at bounding box center [629, 618] width 11 height 11
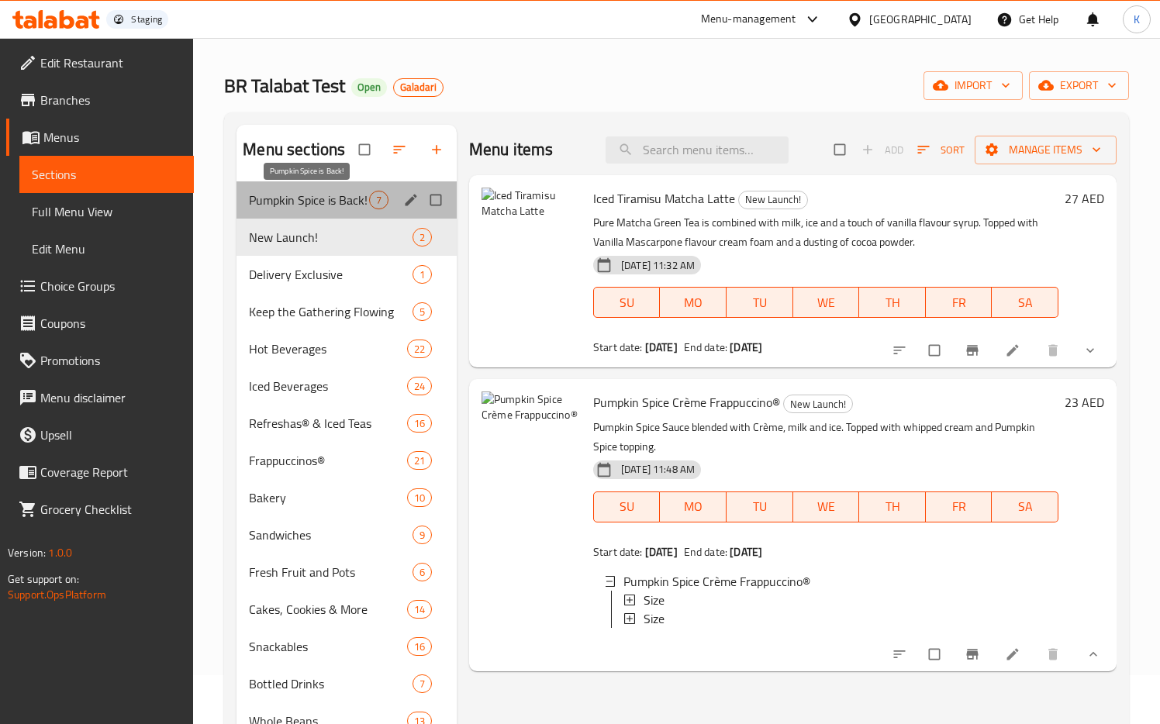
click at [298, 202] on span "Pumpkin Spice is Back!" at bounding box center [309, 200] width 120 height 19
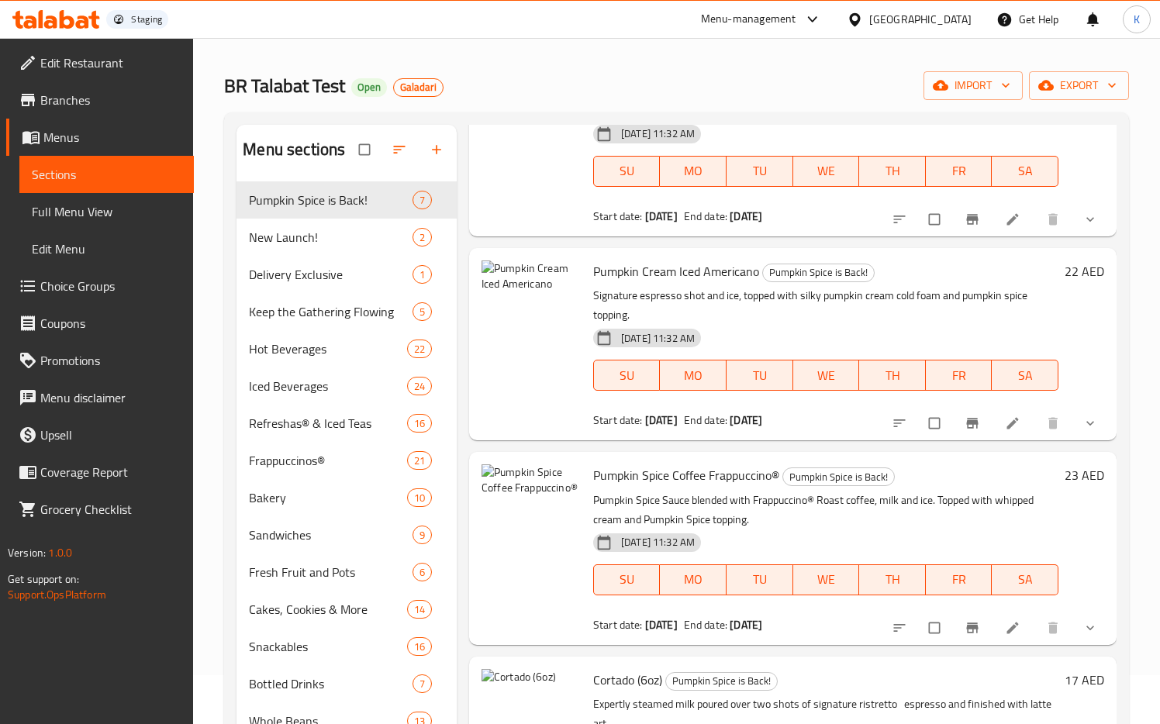
scroll to position [217, 0]
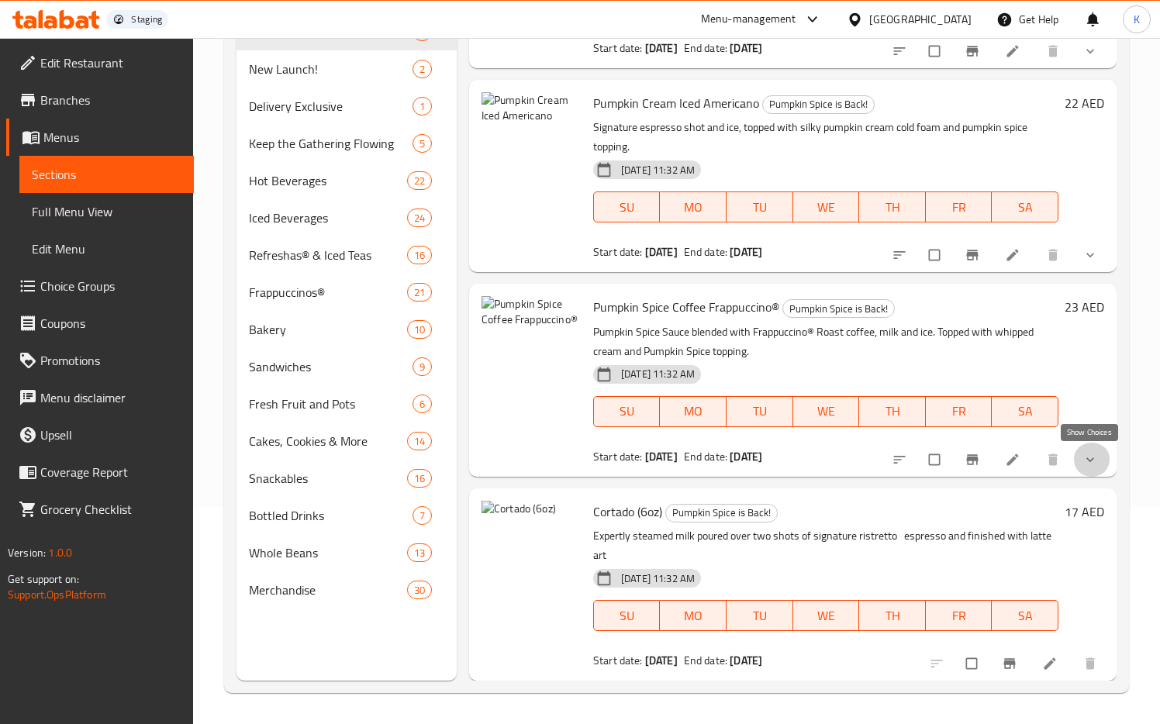
click at [1090, 464] on icon "show more" at bounding box center [1090, 460] width 16 height 16
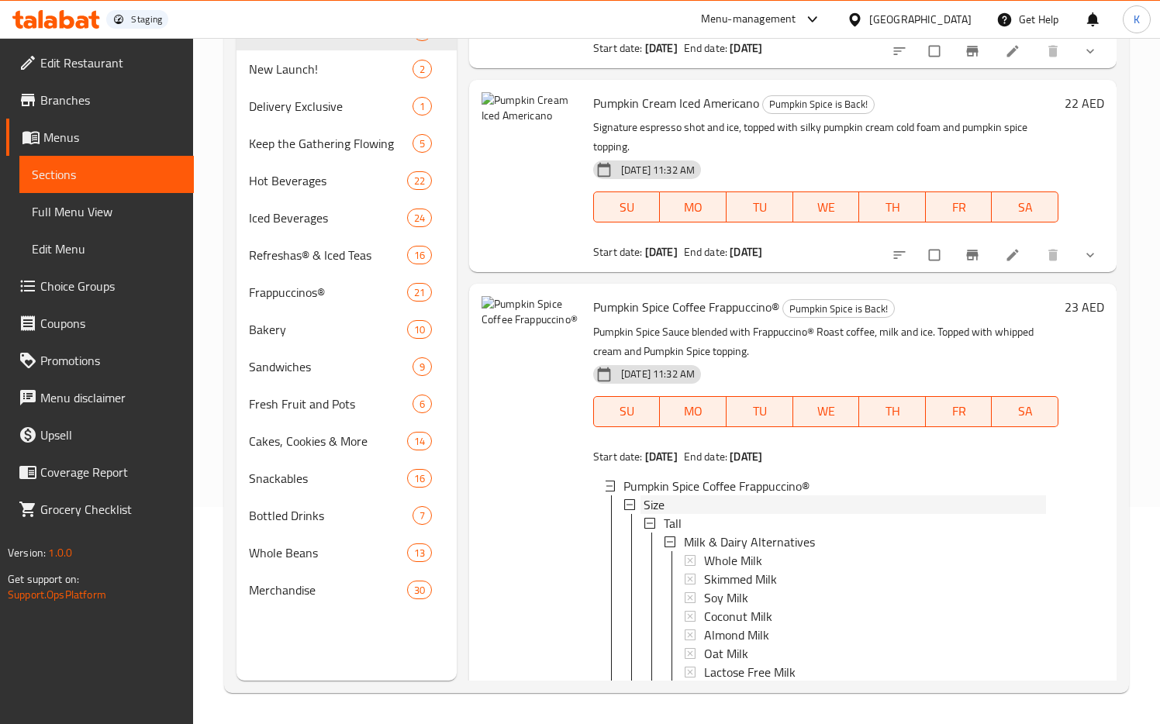
click at [632, 508] on icon at bounding box center [629, 504] width 11 height 11
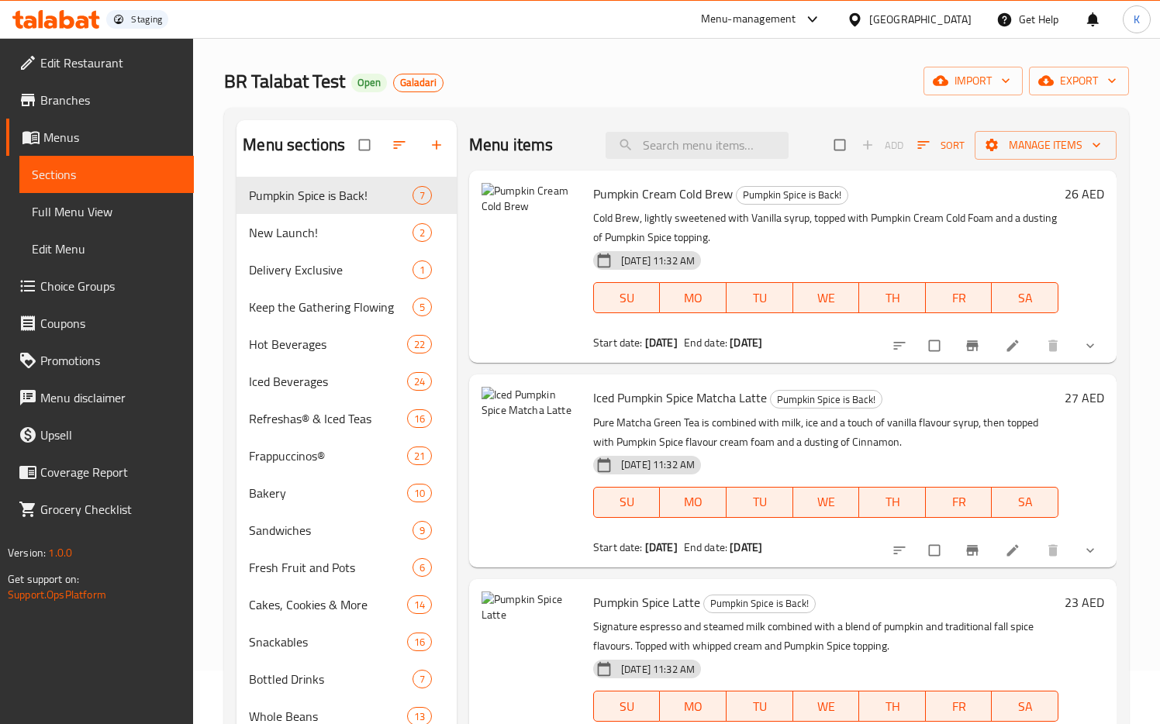
scroll to position [0, 0]
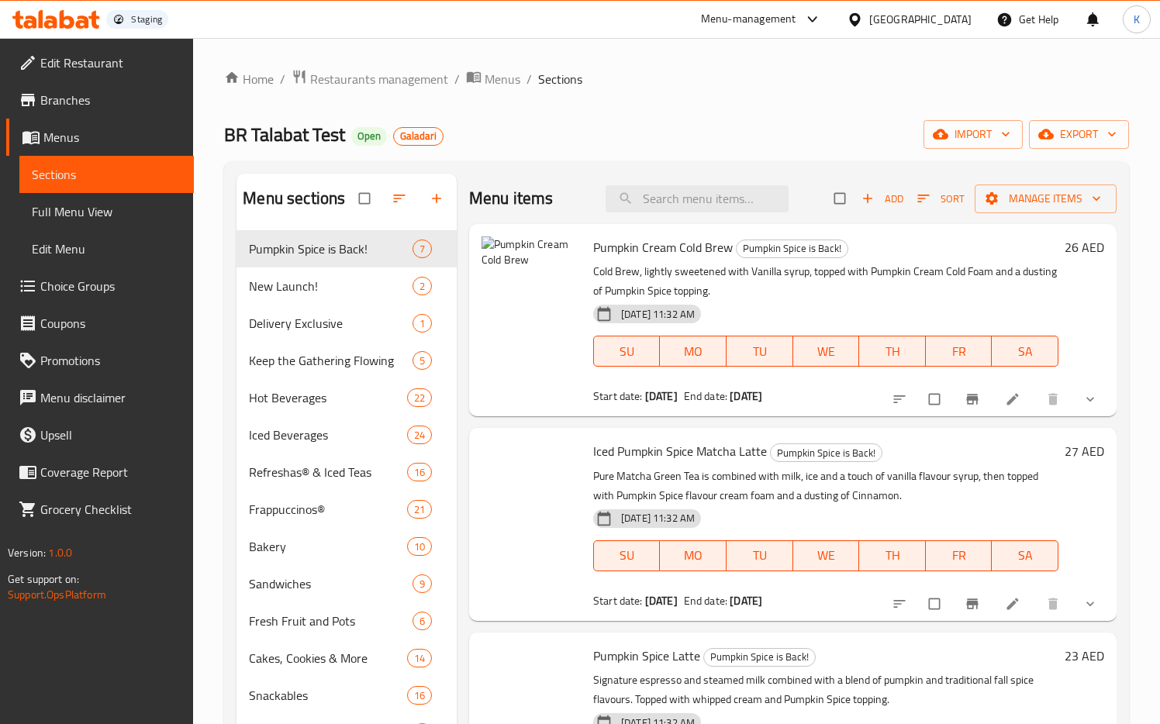
scroll to position [19, 0]
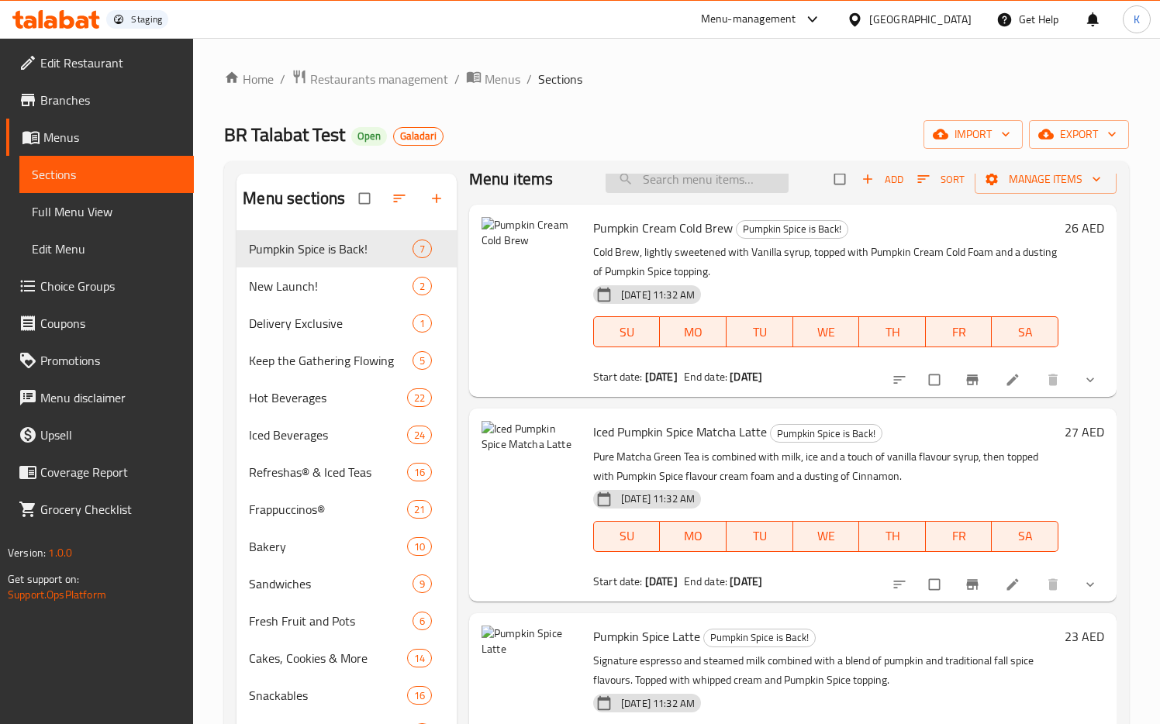
click at [678, 183] on input "search" at bounding box center [697, 179] width 183 height 27
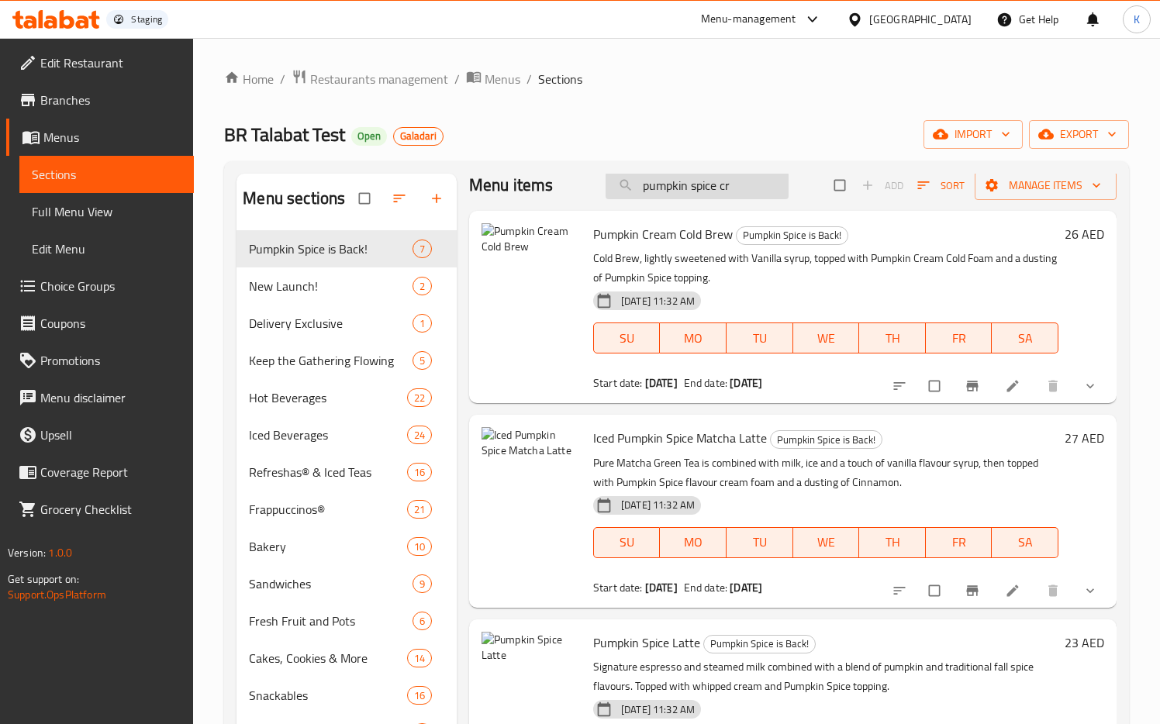
scroll to position [0, 0]
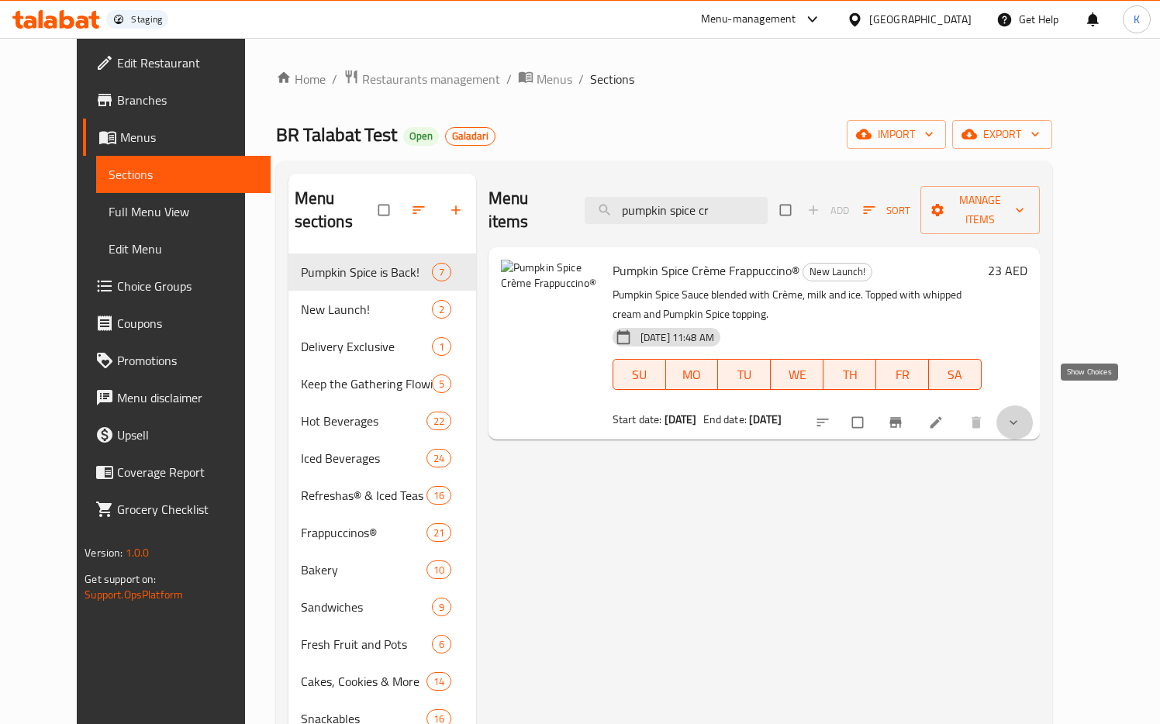
click at [1021, 415] on icon "show more" at bounding box center [1014, 423] width 16 height 16
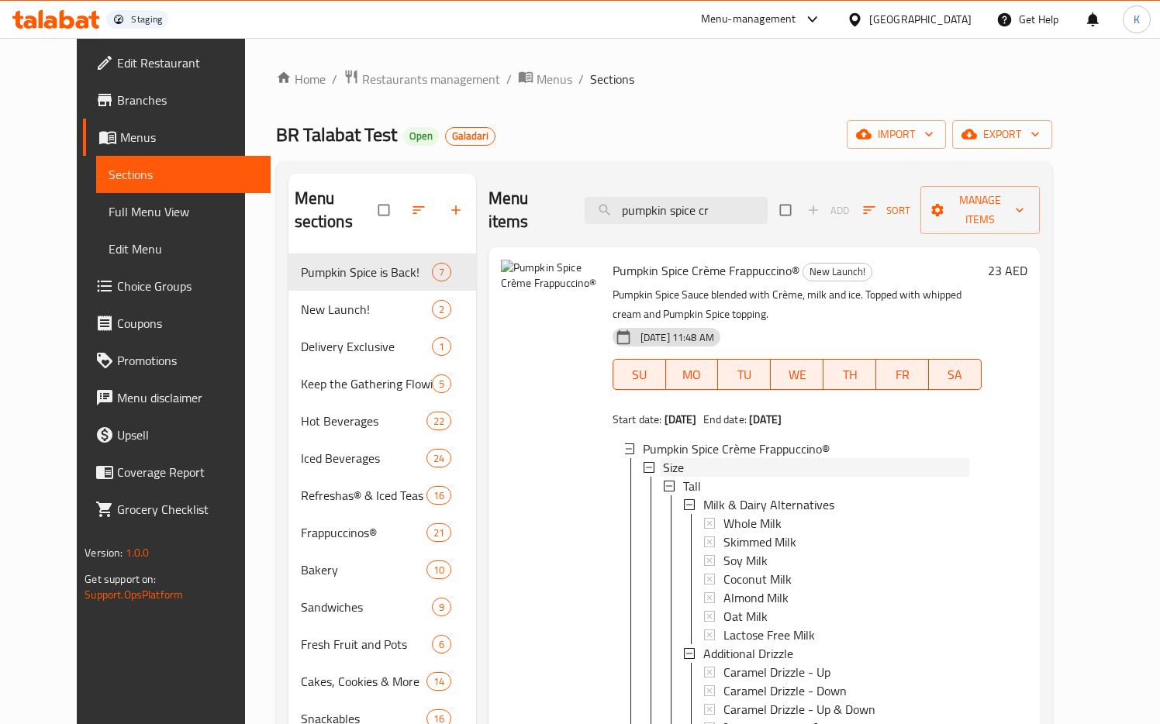
click at [643, 462] on icon at bounding box center [648, 467] width 11 height 11
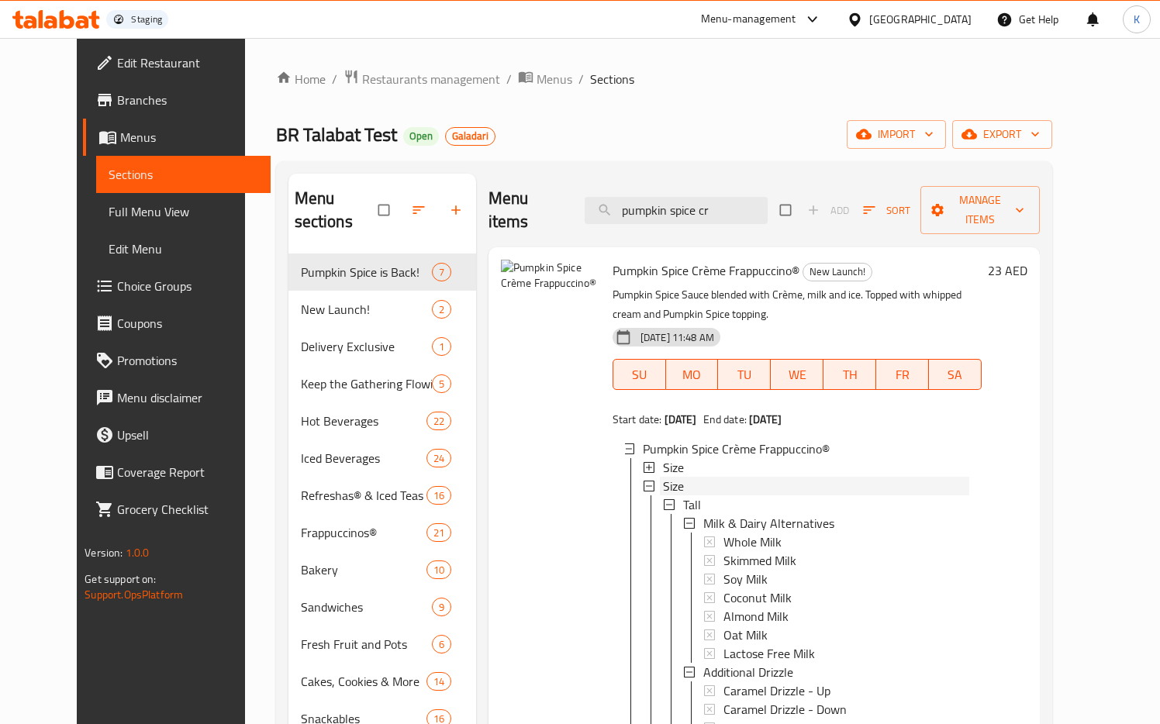
click at [643, 481] on icon at bounding box center [648, 486] width 11 height 11
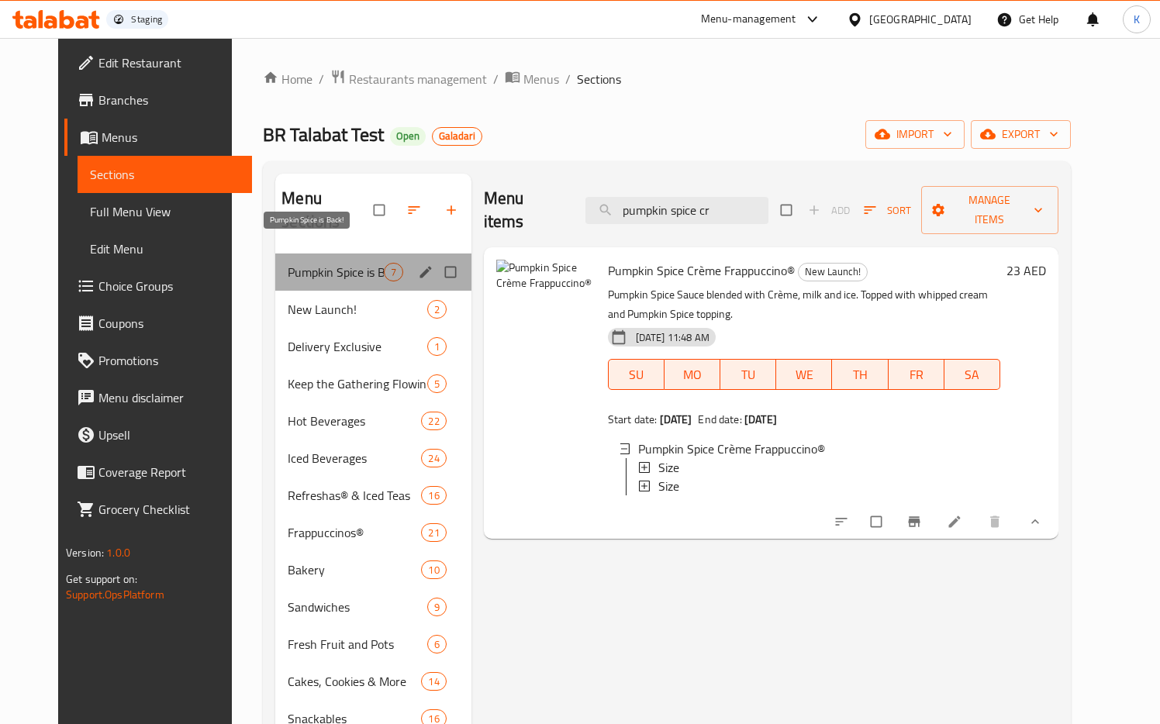
click at [298, 263] on span "Pumpkin Spice is Back!" at bounding box center [335, 272] width 95 height 19
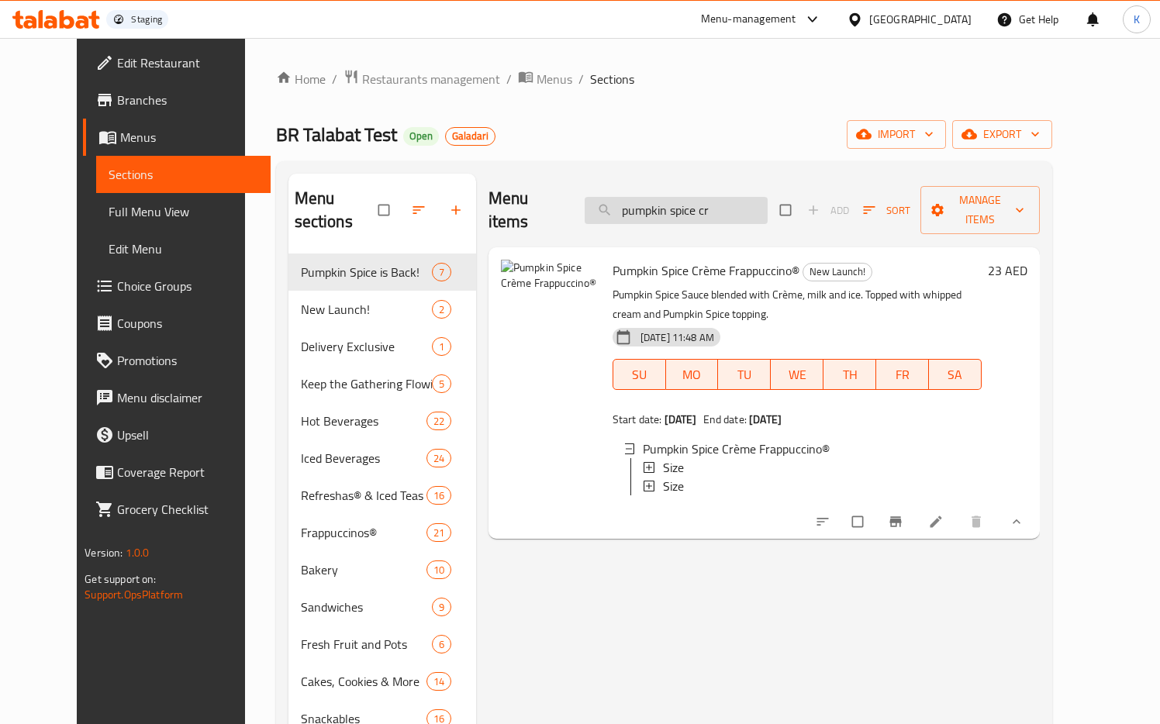
click at [747, 197] on input "pumpkin spice cr" at bounding box center [676, 210] width 183 height 27
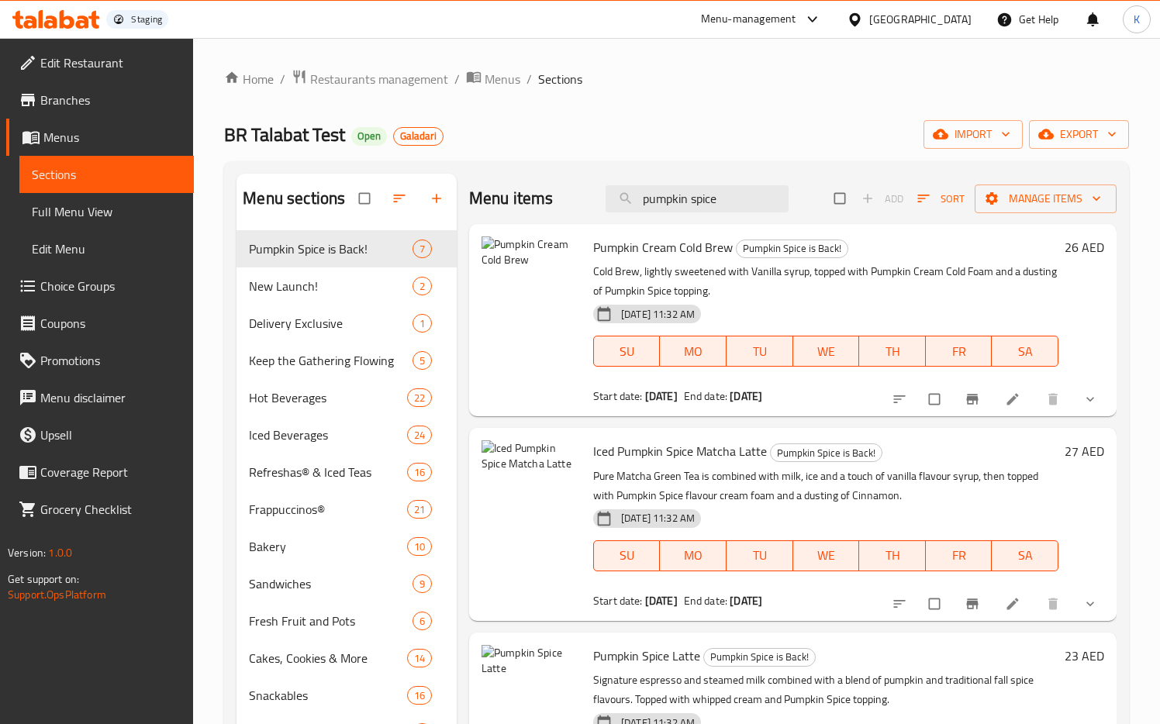
type input "pumpkin spice"
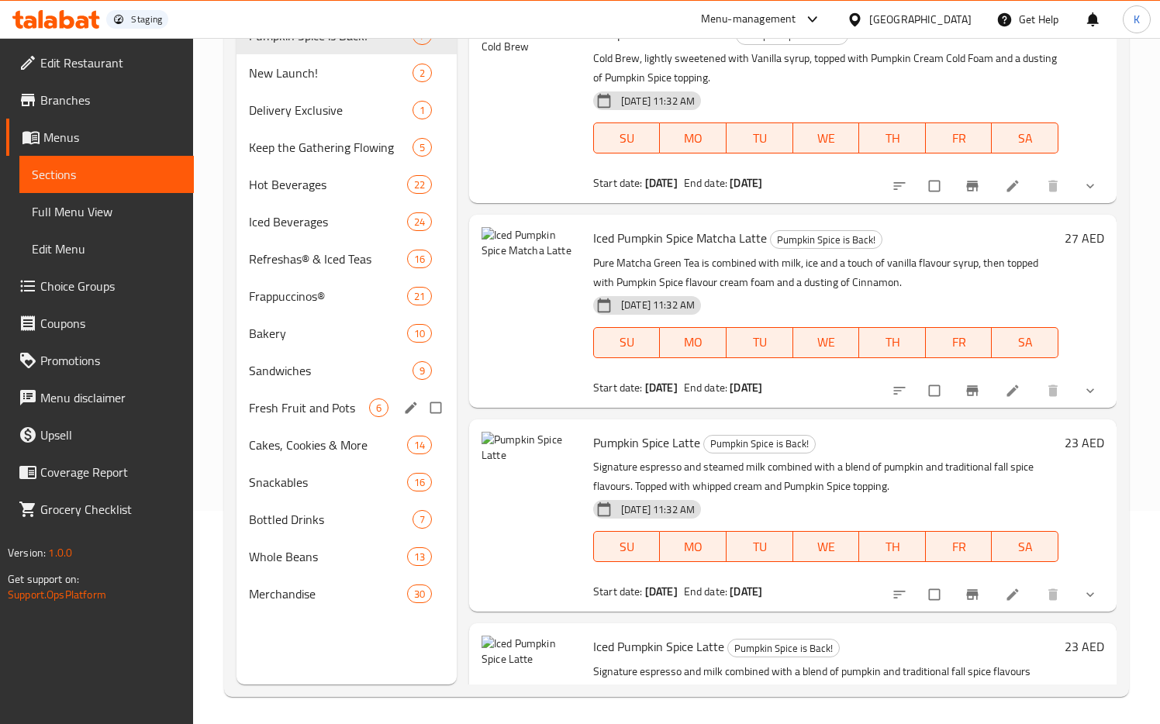
scroll to position [217, 0]
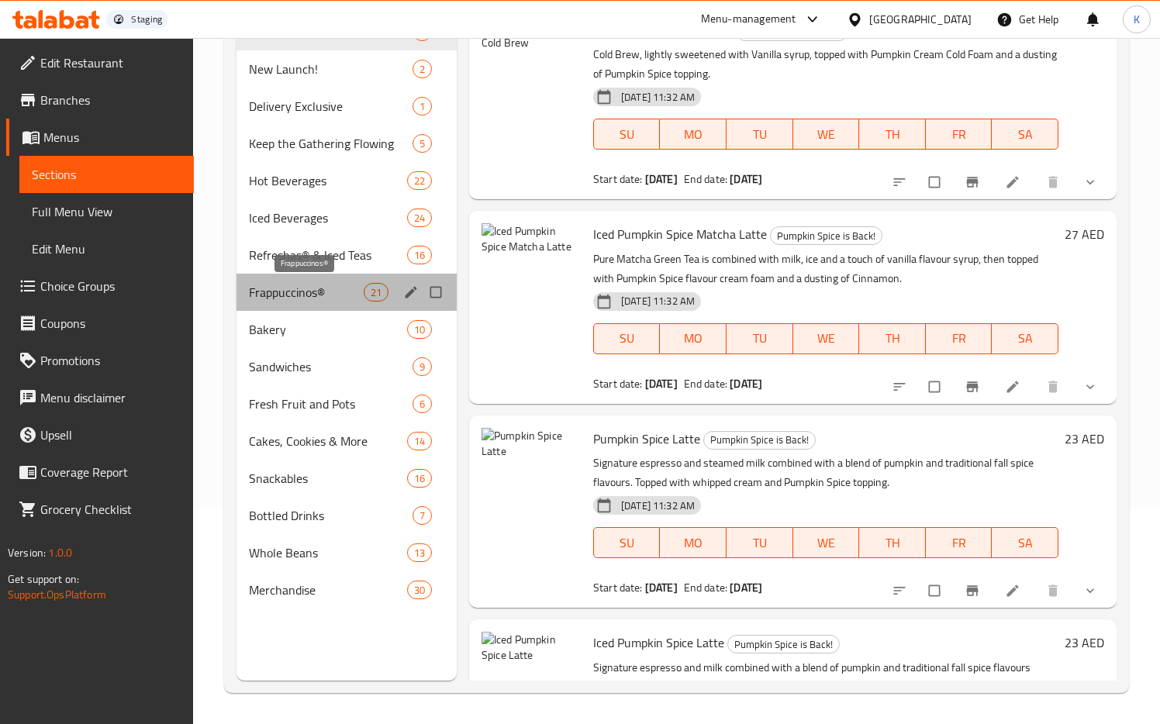
click at [271, 286] on span "Frappuccinos®" at bounding box center [306, 292] width 114 height 19
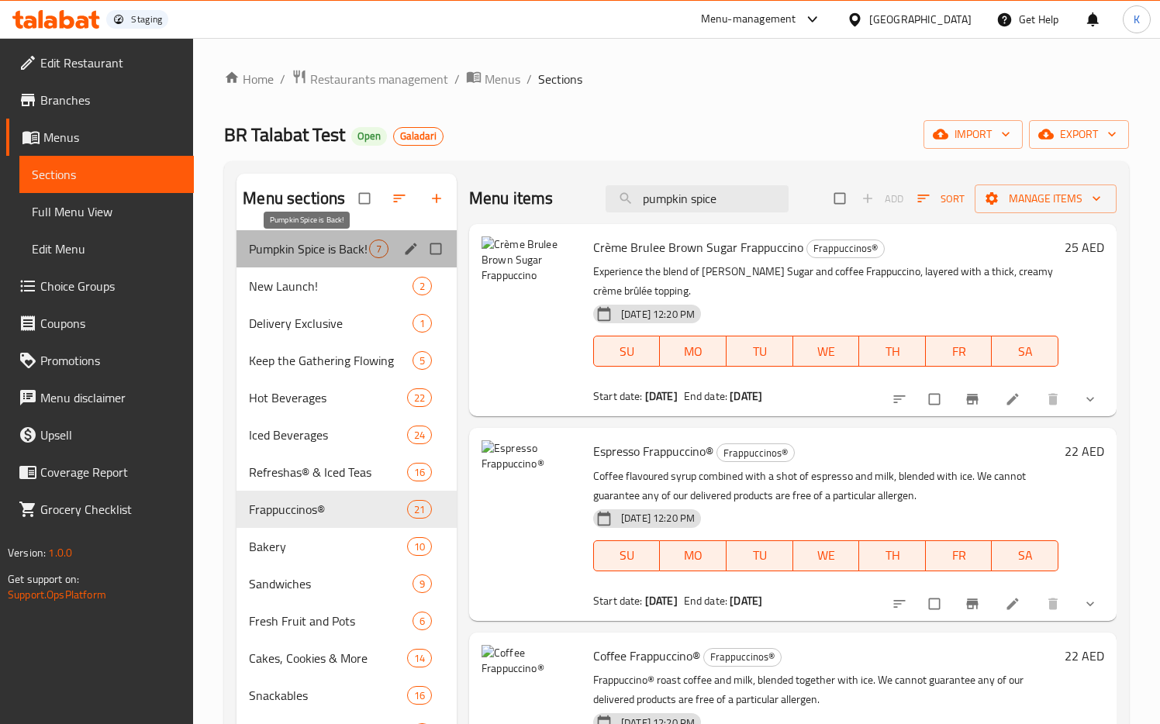
click at [297, 244] on span "Pumpkin Spice is Back!" at bounding box center [309, 249] width 120 height 19
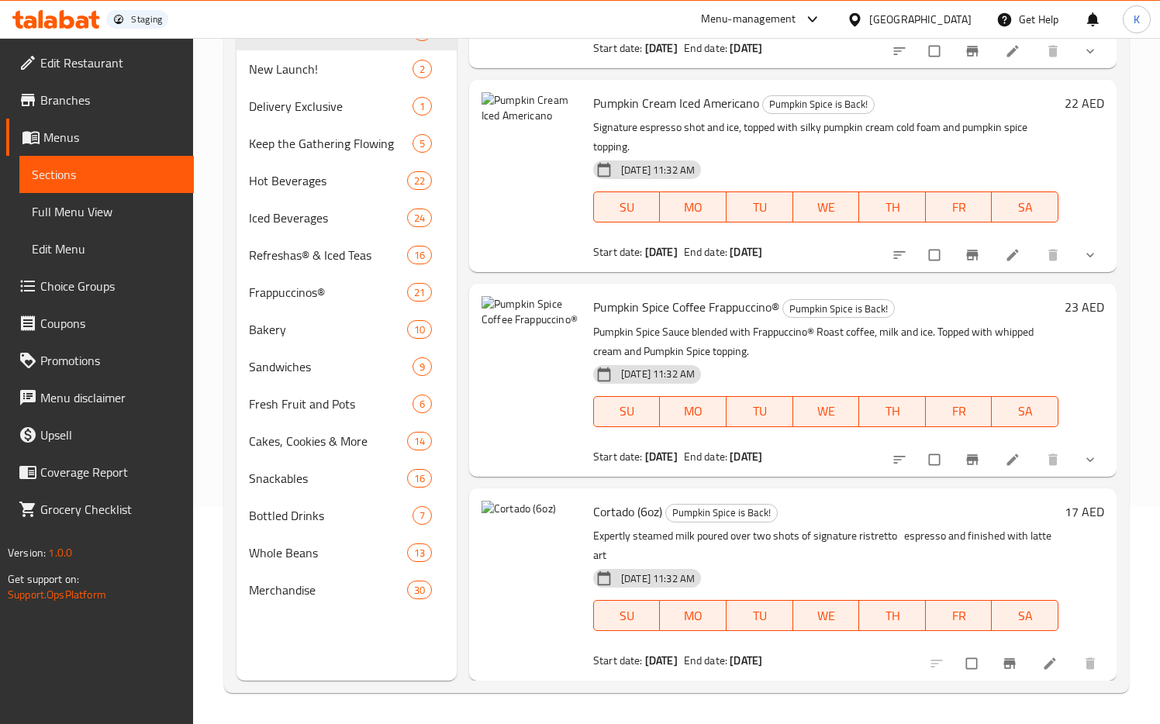
scroll to position [744, 0]
